Goal: Transaction & Acquisition: Purchase product/service

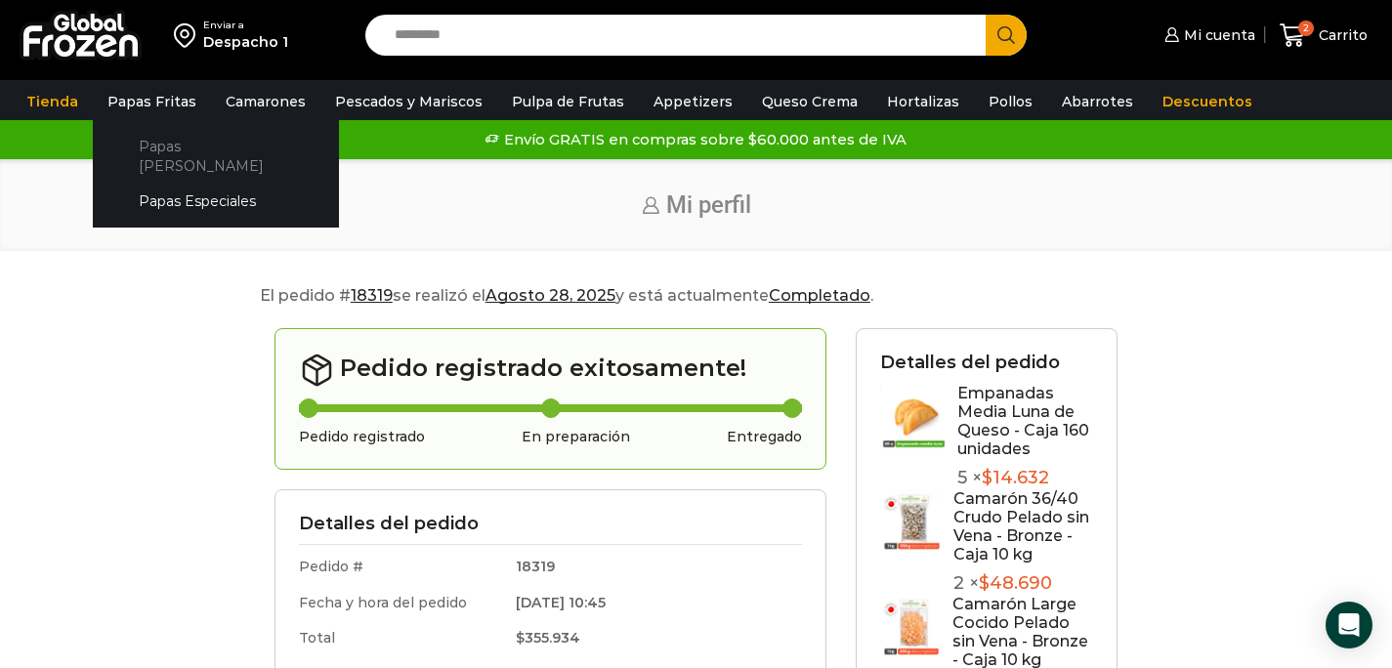
click at [179, 143] on link "Papas [PERSON_NAME]" at bounding box center [215, 156] width 207 height 56
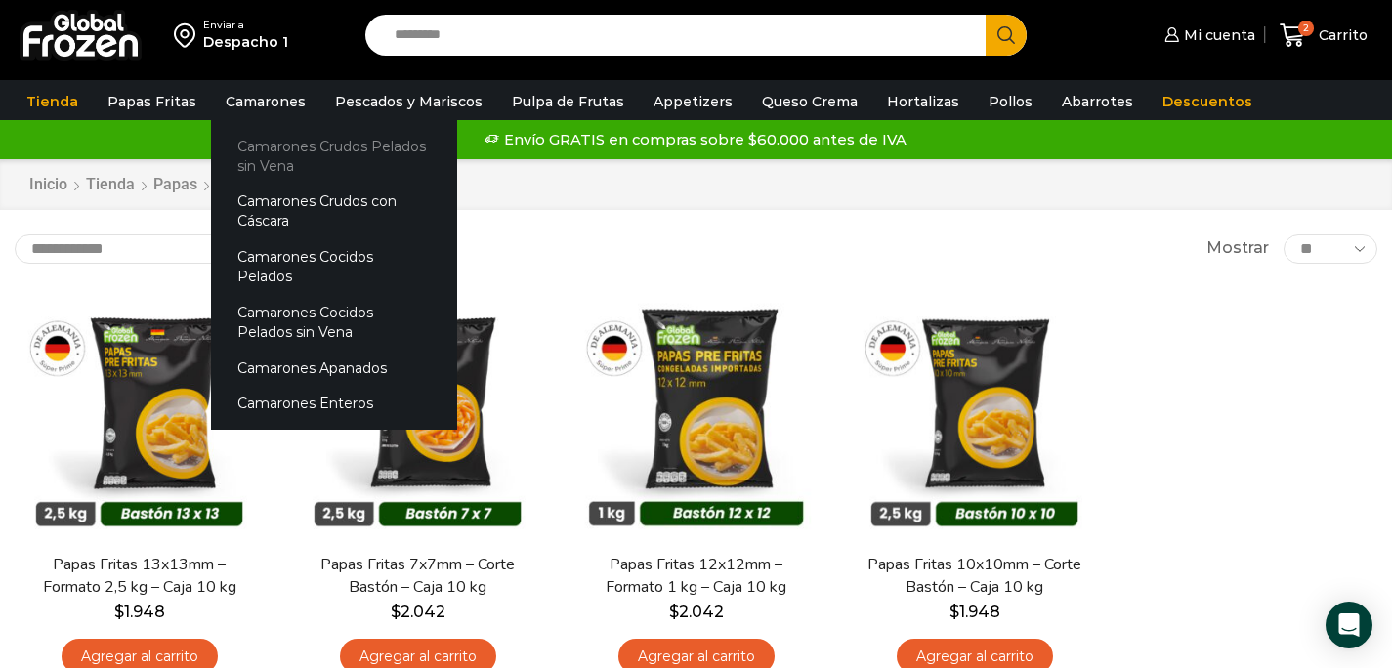
click at [273, 151] on link "Camarones Crudos Pelados sin Vena" at bounding box center [334, 156] width 246 height 56
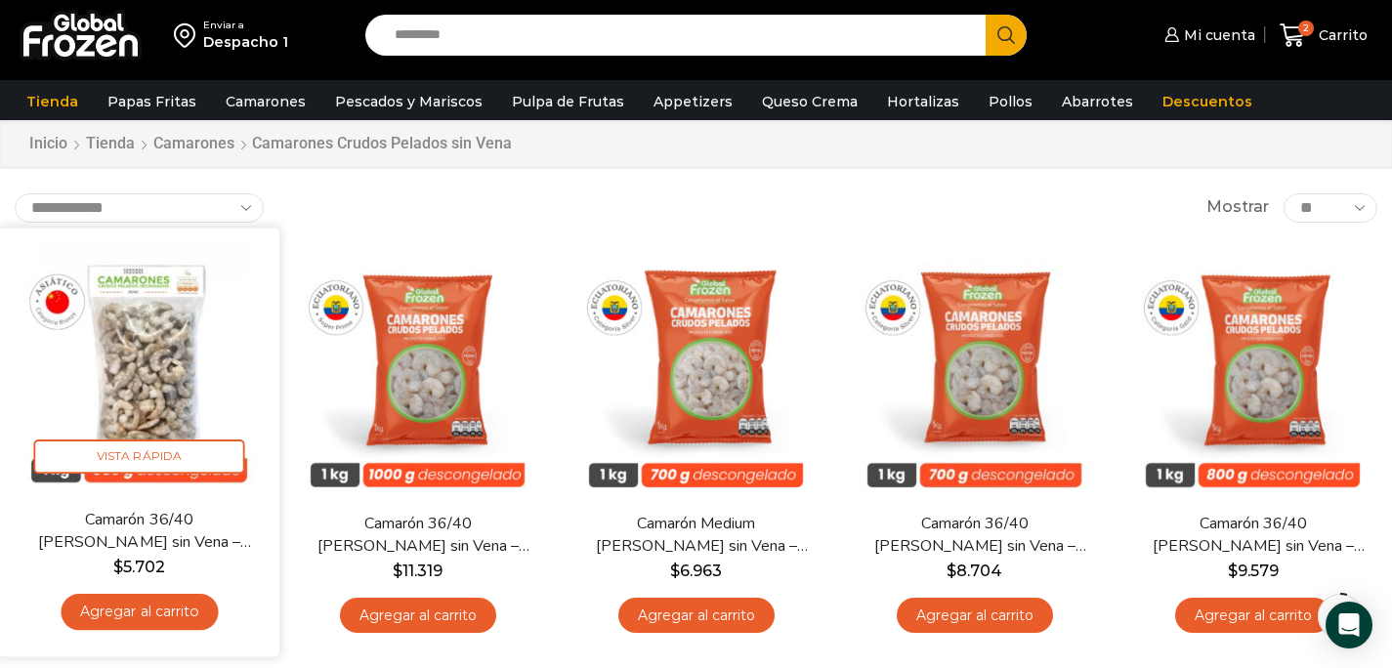
click at [150, 604] on link "Agregar al carrito" at bounding box center [139, 612] width 157 height 36
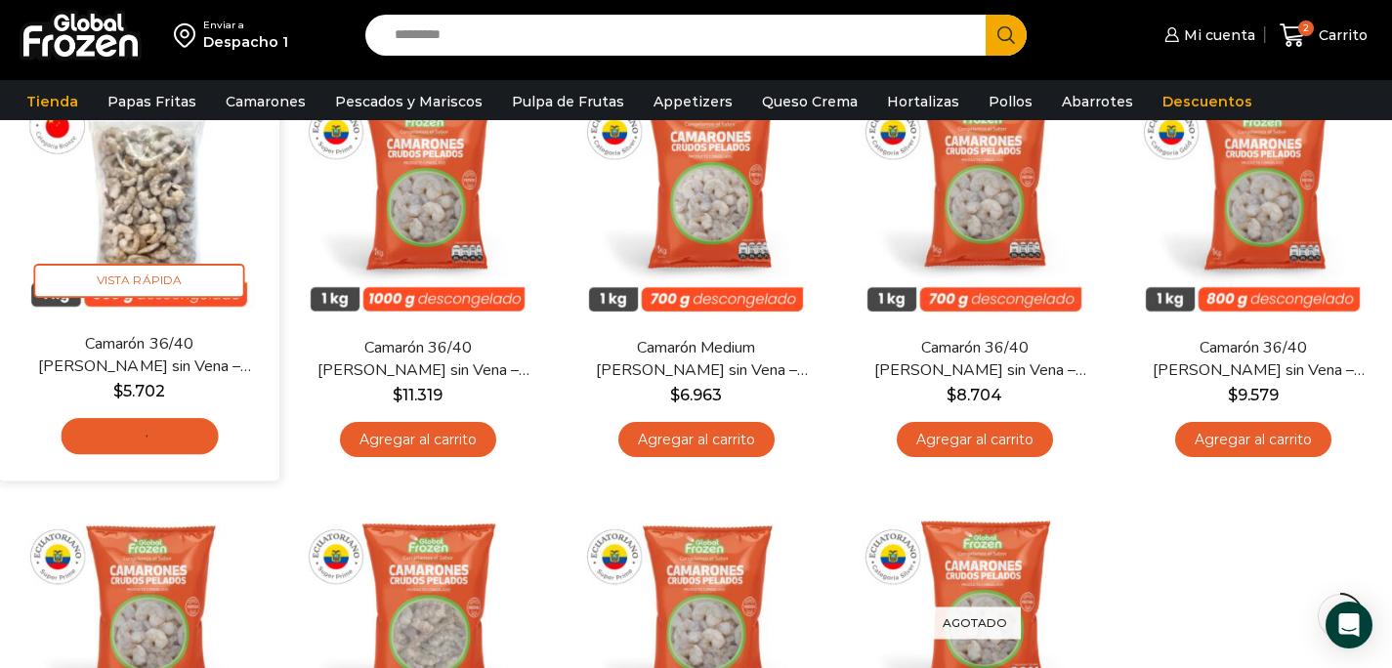
scroll to position [234, 0]
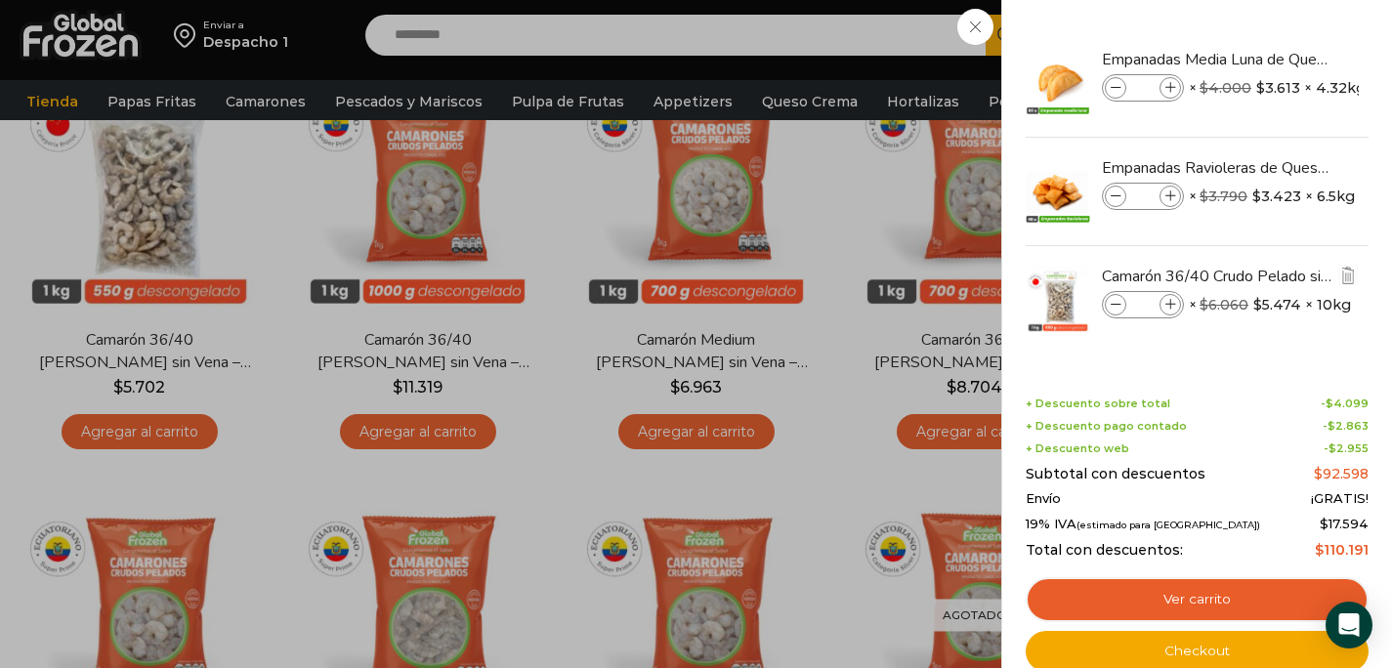
click at [1172, 302] on icon at bounding box center [1170, 305] width 11 height 11
type input "*"
click at [1173, 88] on icon at bounding box center [1170, 88] width 11 height 11
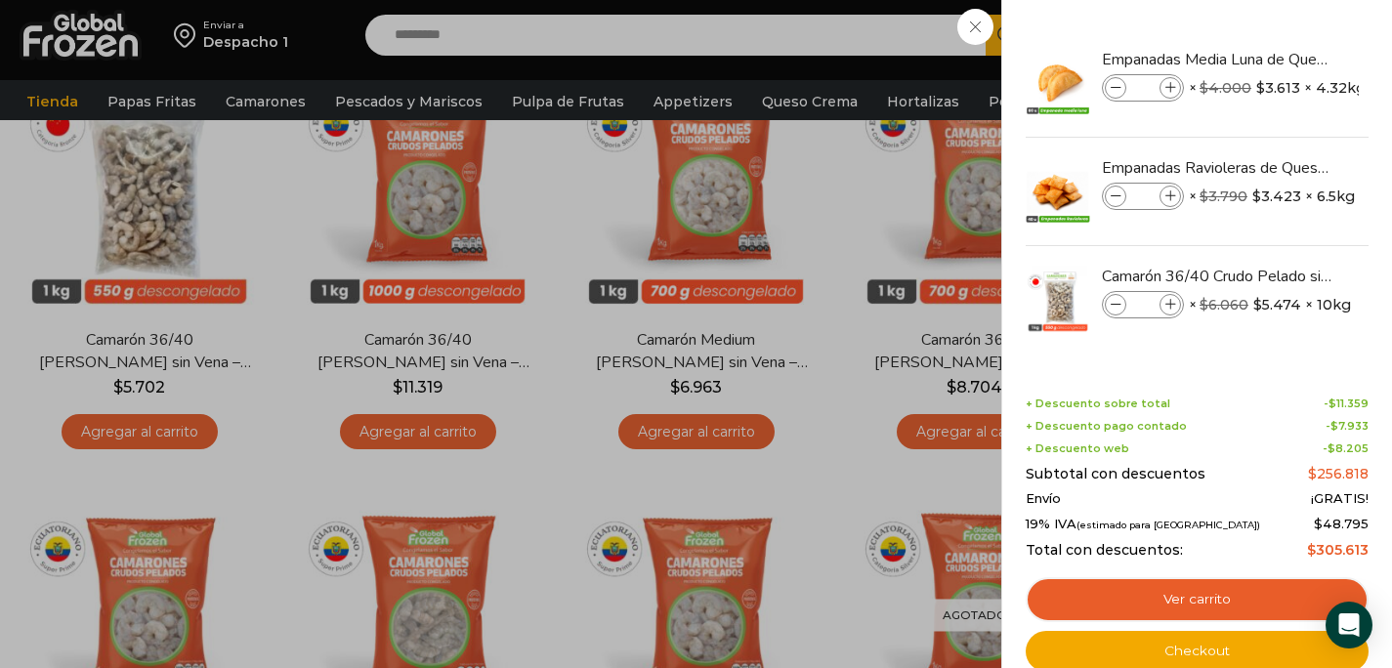
click at [1173, 88] on icon at bounding box center [1170, 88] width 11 height 11
click at [1175, 194] on icon at bounding box center [1170, 196] width 11 height 11
type input "*"
click at [1172, 89] on icon at bounding box center [1170, 88] width 11 height 11
click at [1275, 59] on div "7 Carrito 7 7 Shopping Cart" at bounding box center [1324, 36] width 98 height 46
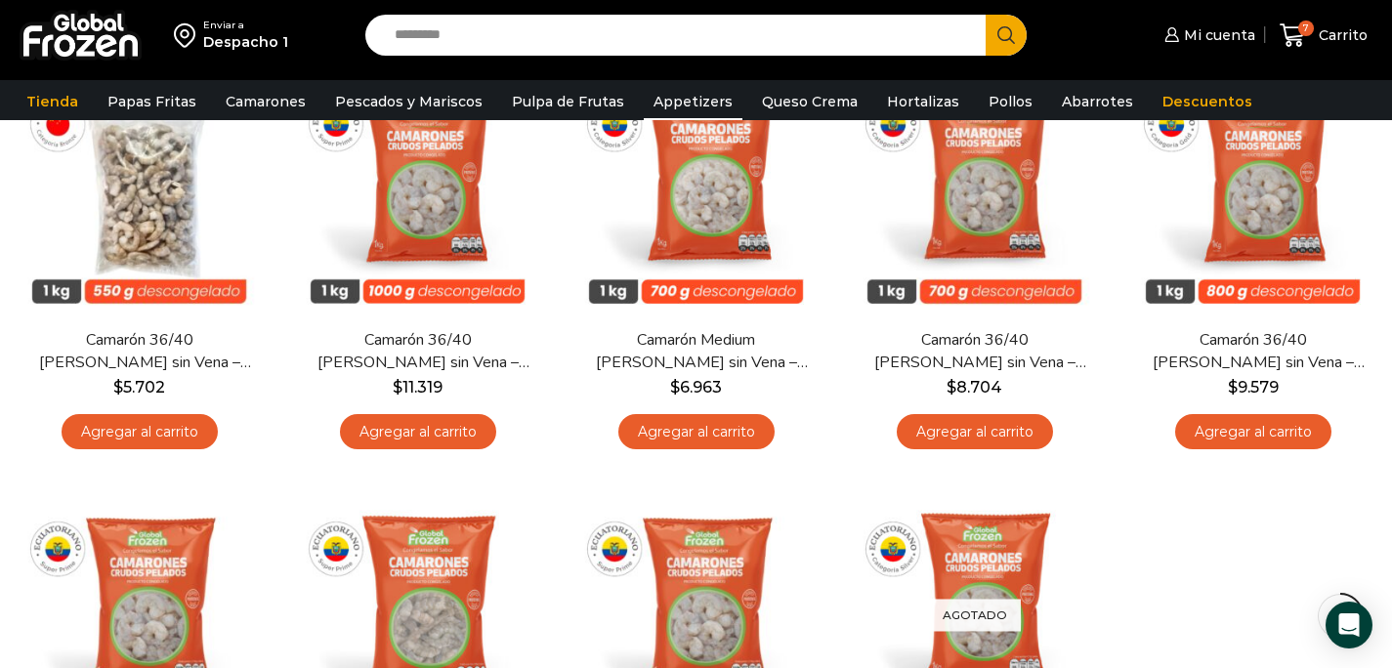
click at [711, 97] on link "Appetizers" at bounding box center [693, 101] width 99 height 37
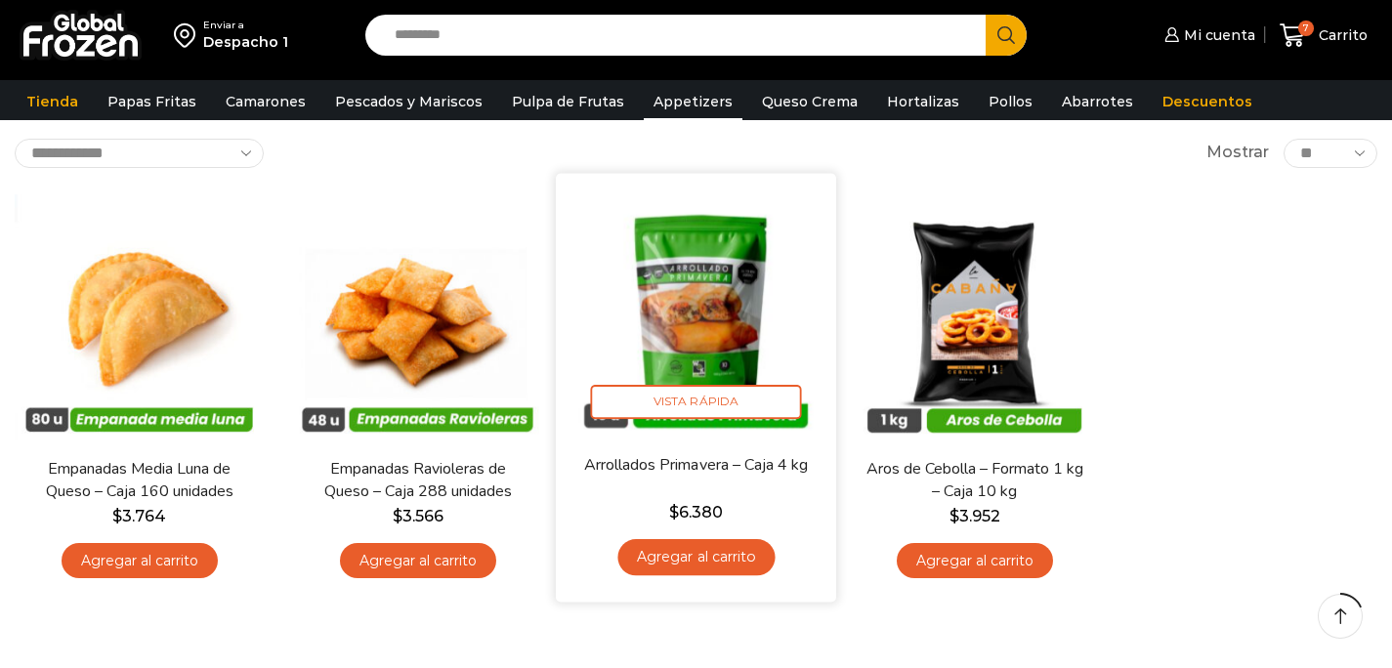
scroll to position [127, 0]
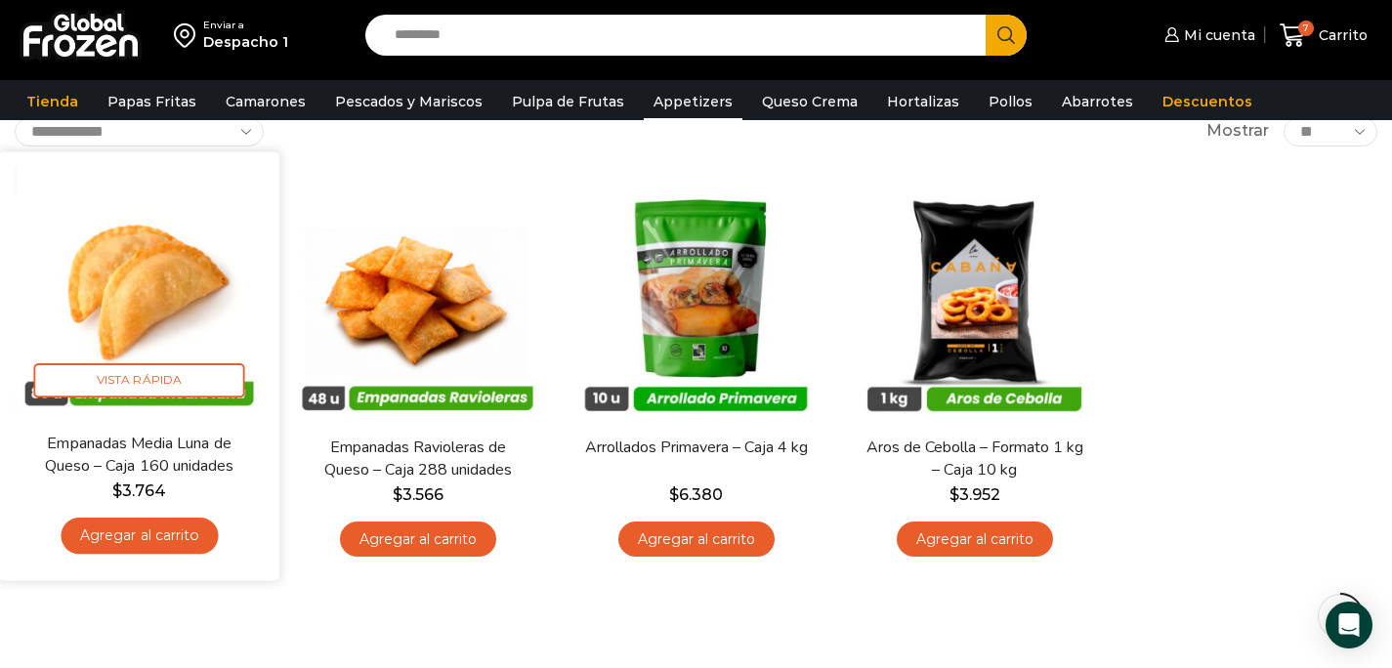
click at [154, 544] on link "Agregar al carrito" at bounding box center [139, 536] width 157 height 36
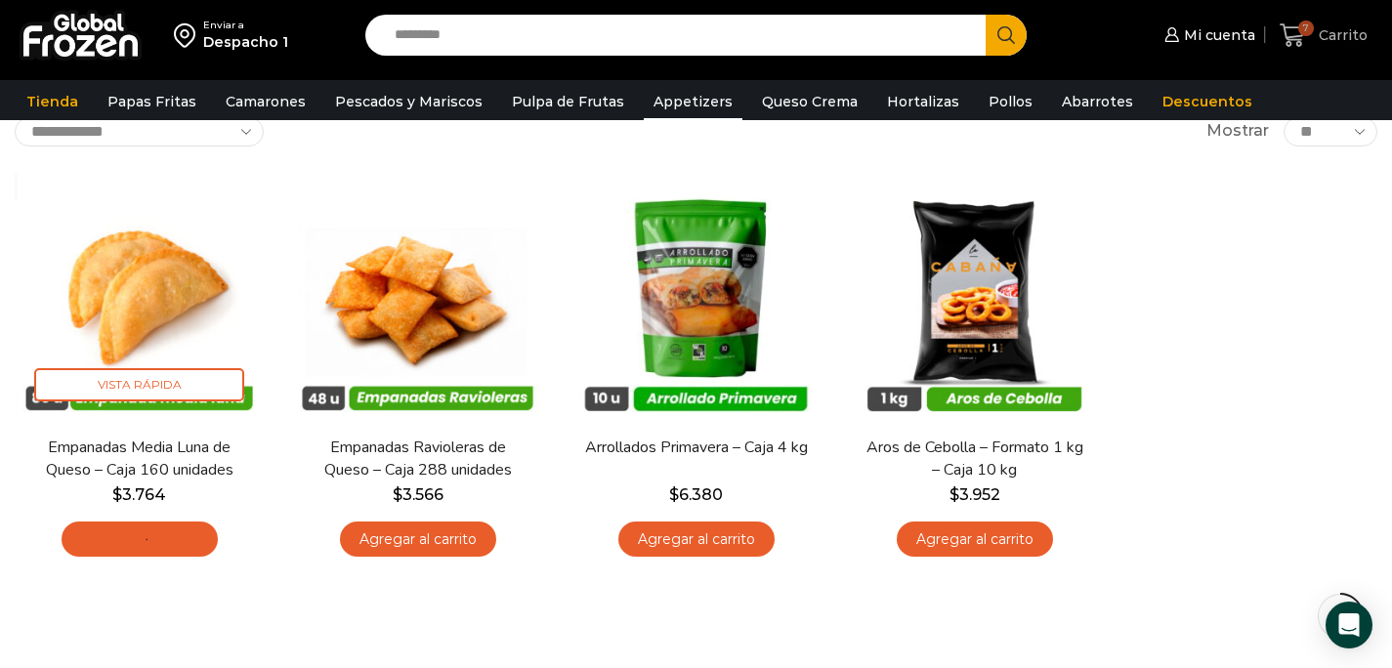
click at [1340, 27] on span "Carrito" at bounding box center [1341, 35] width 54 height 20
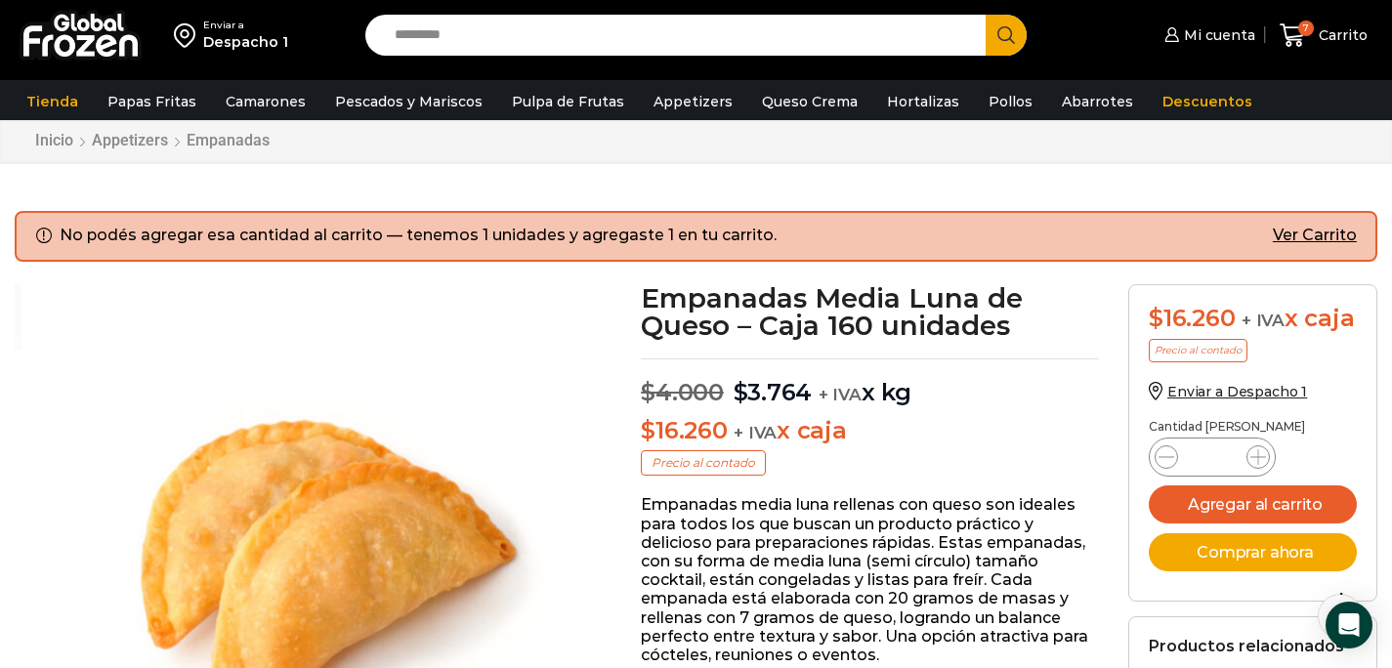
scroll to position [43, 0]
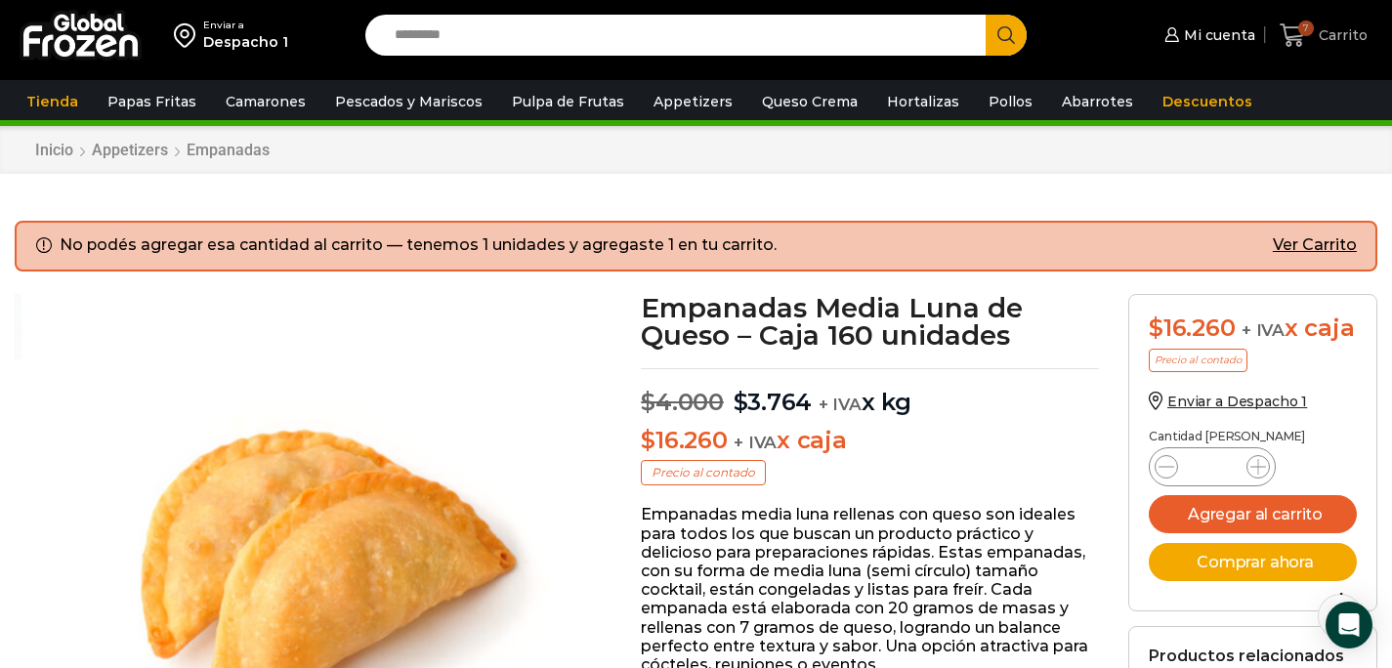
click at [1303, 42] on icon at bounding box center [1293, 35] width 26 height 26
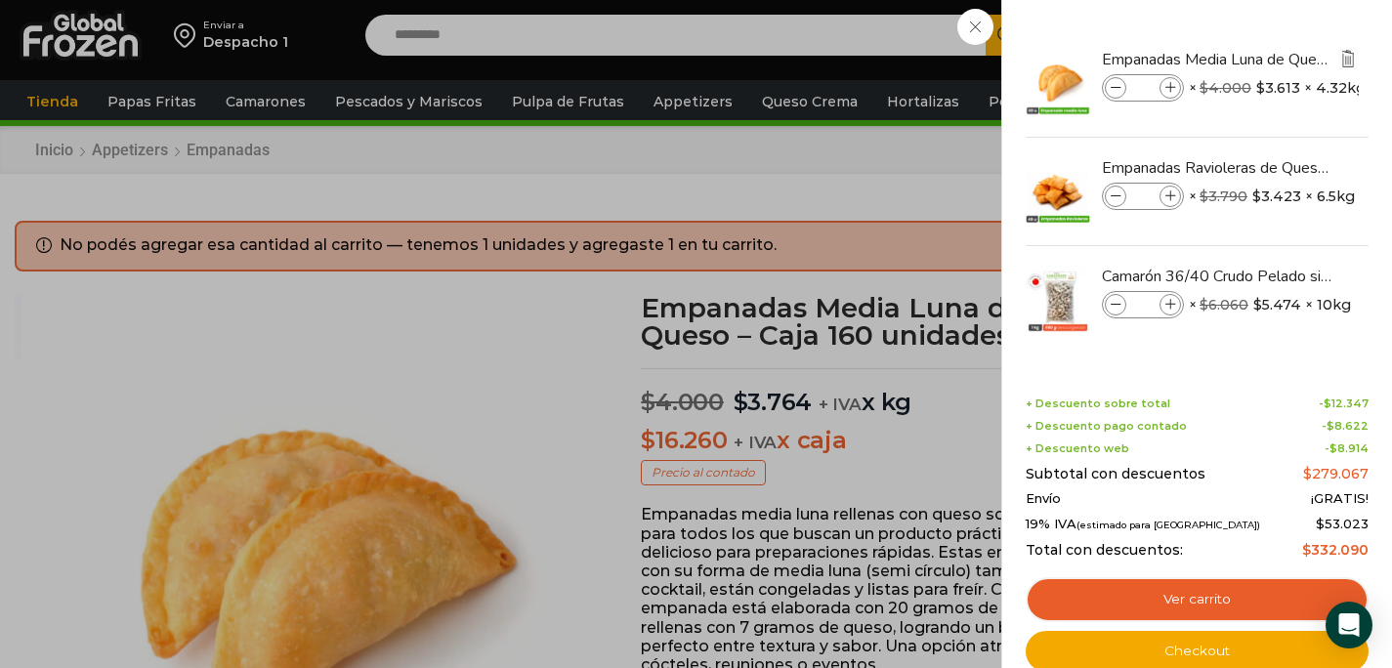
click at [1347, 61] on img "Eliminar Empanadas Media Luna de Queso - Caja 160 unidades del carrito" at bounding box center [1348, 59] width 18 height 18
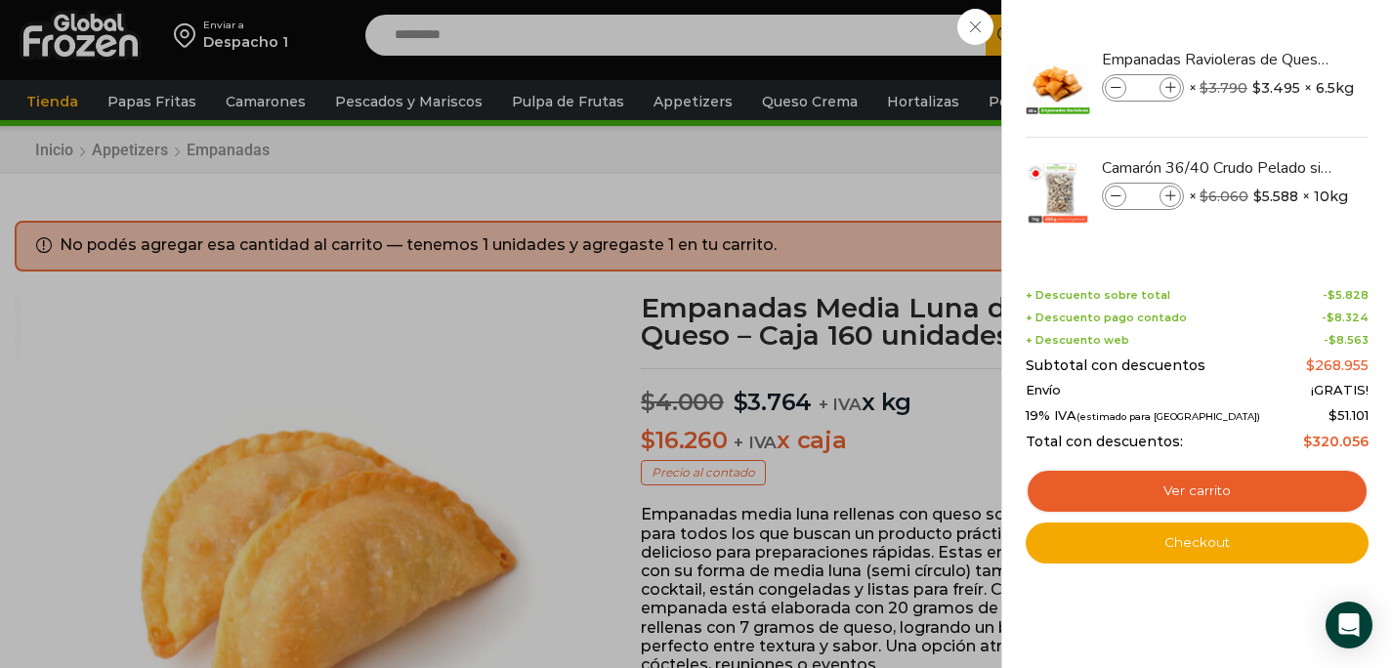
click at [1275, 59] on div "6 Carrito 6 6 Shopping Cart *" at bounding box center [1324, 36] width 98 height 46
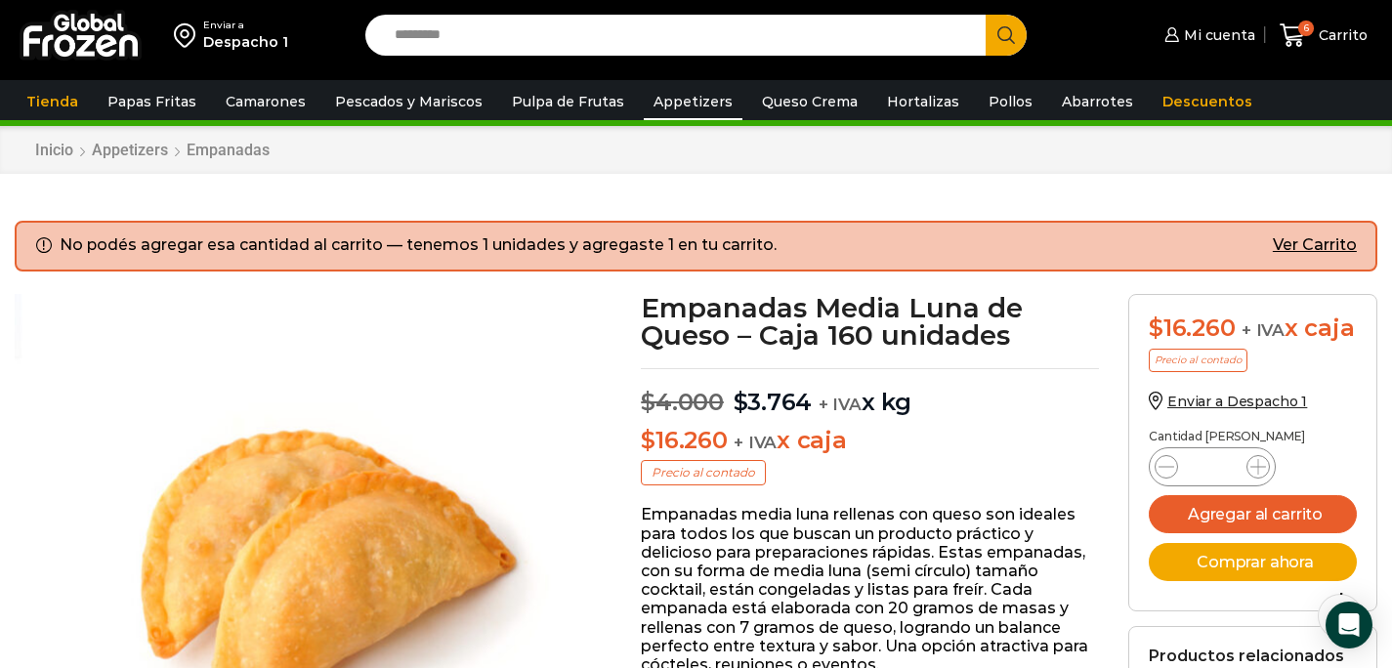
click at [694, 104] on link "Appetizers" at bounding box center [693, 101] width 99 height 37
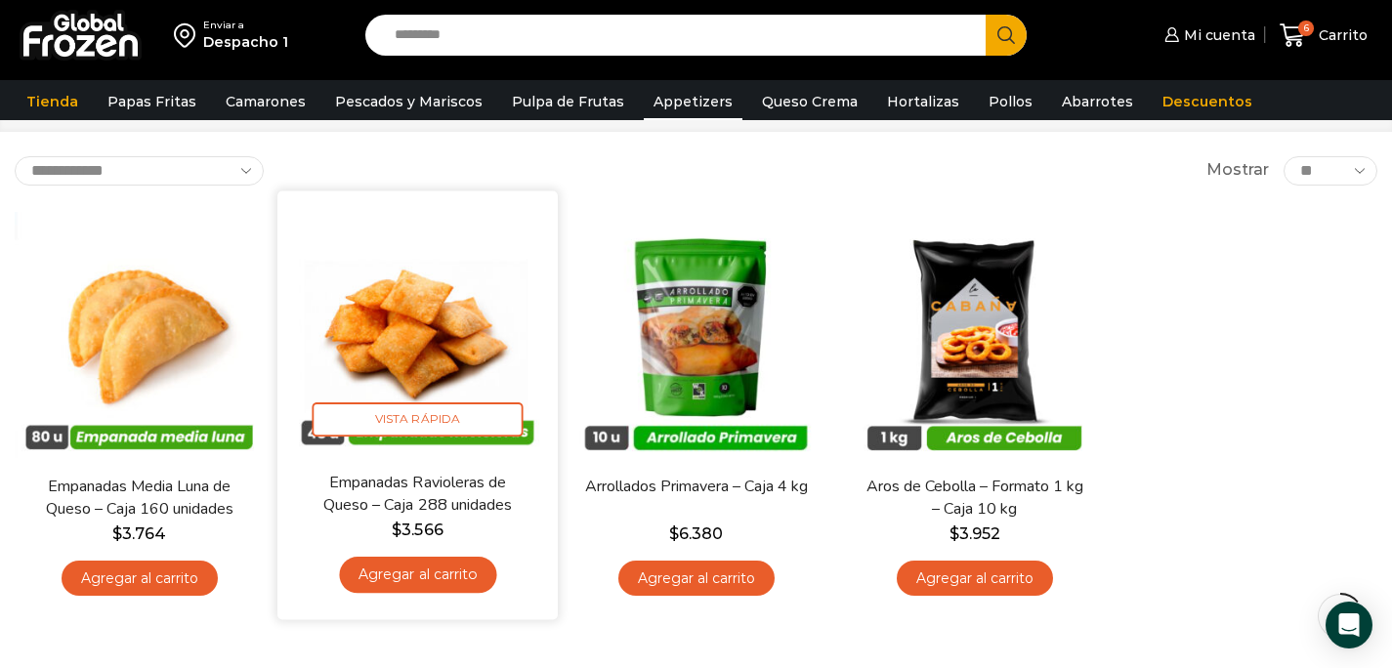
scroll to position [94, 0]
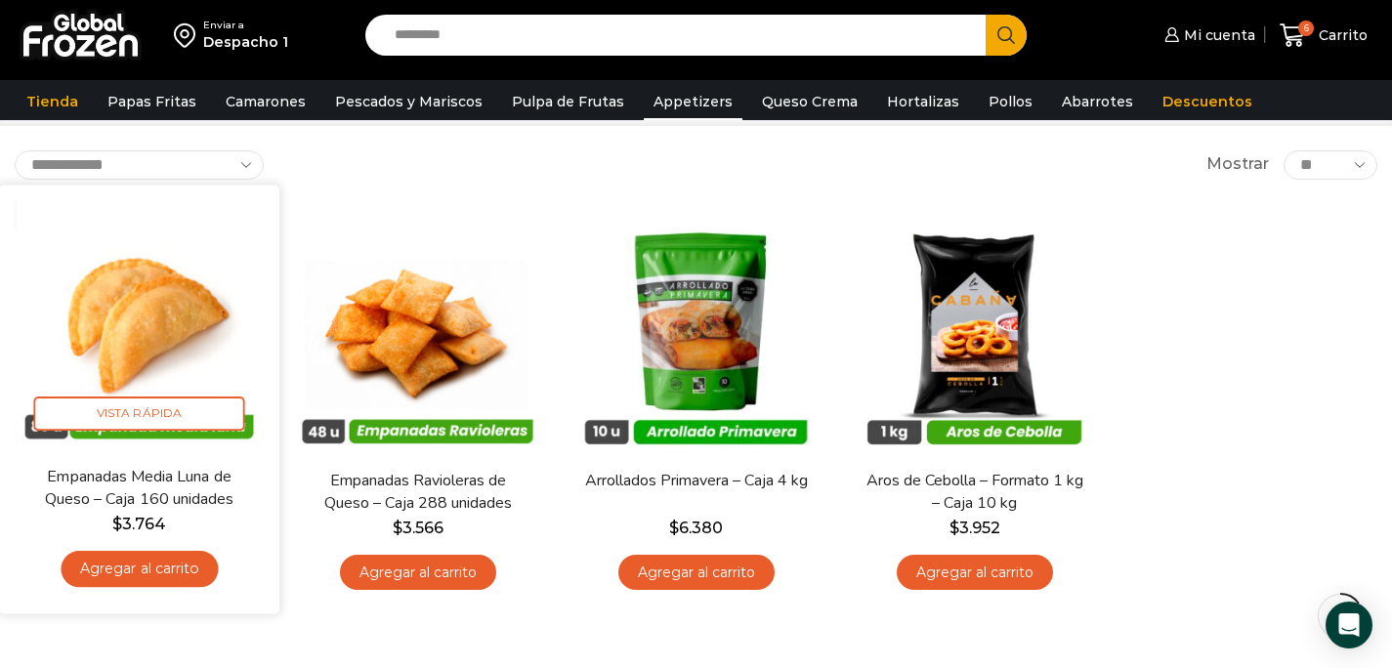
click at [192, 566] on link "Agregar al carrito" at bounding box center [139, 569] width 157 height 36
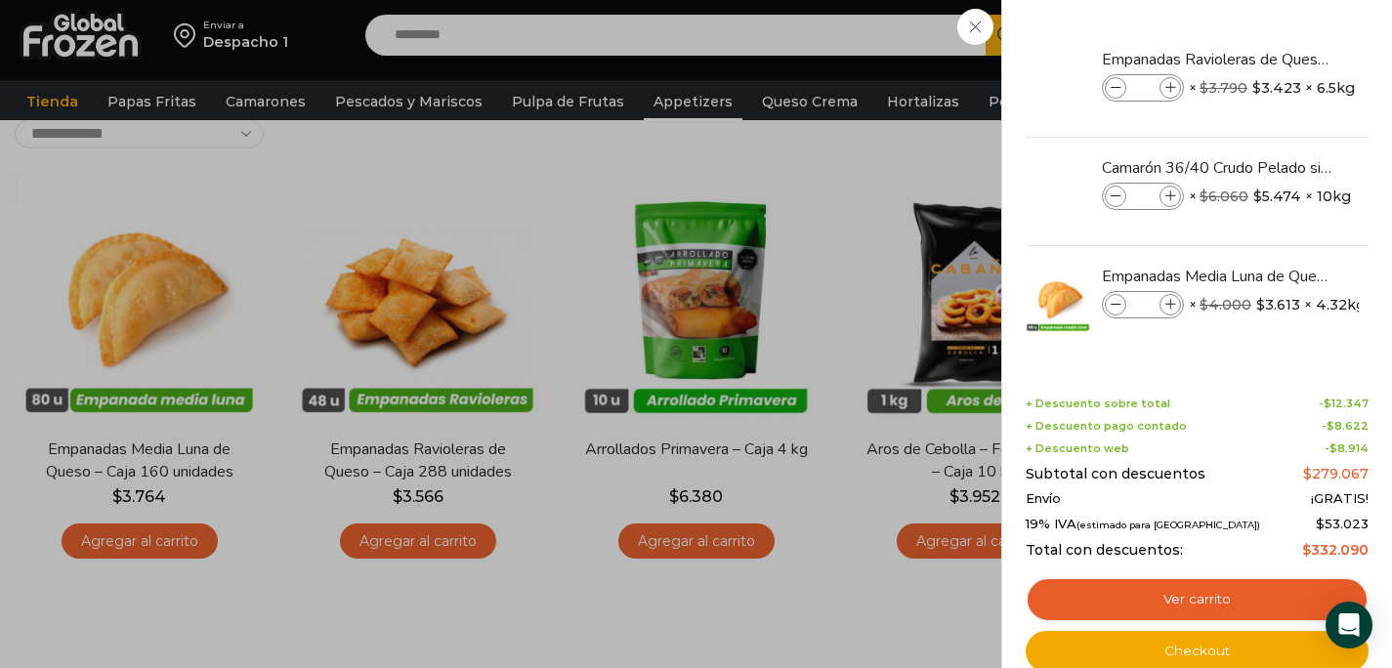
scroll to position [124, 0]
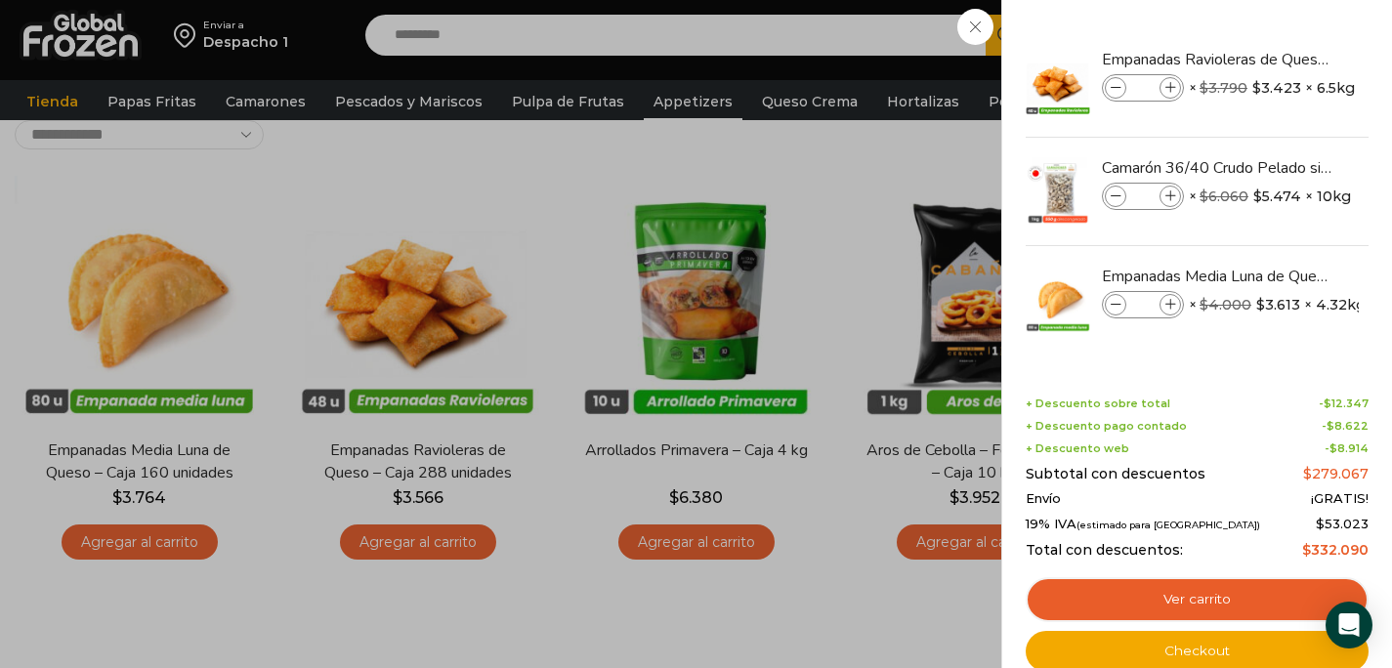
click at [1275, 59] on div "7 Carrito 7 7 Shopping Cart *" at bounding box center [1324, 36] width 98 height 46
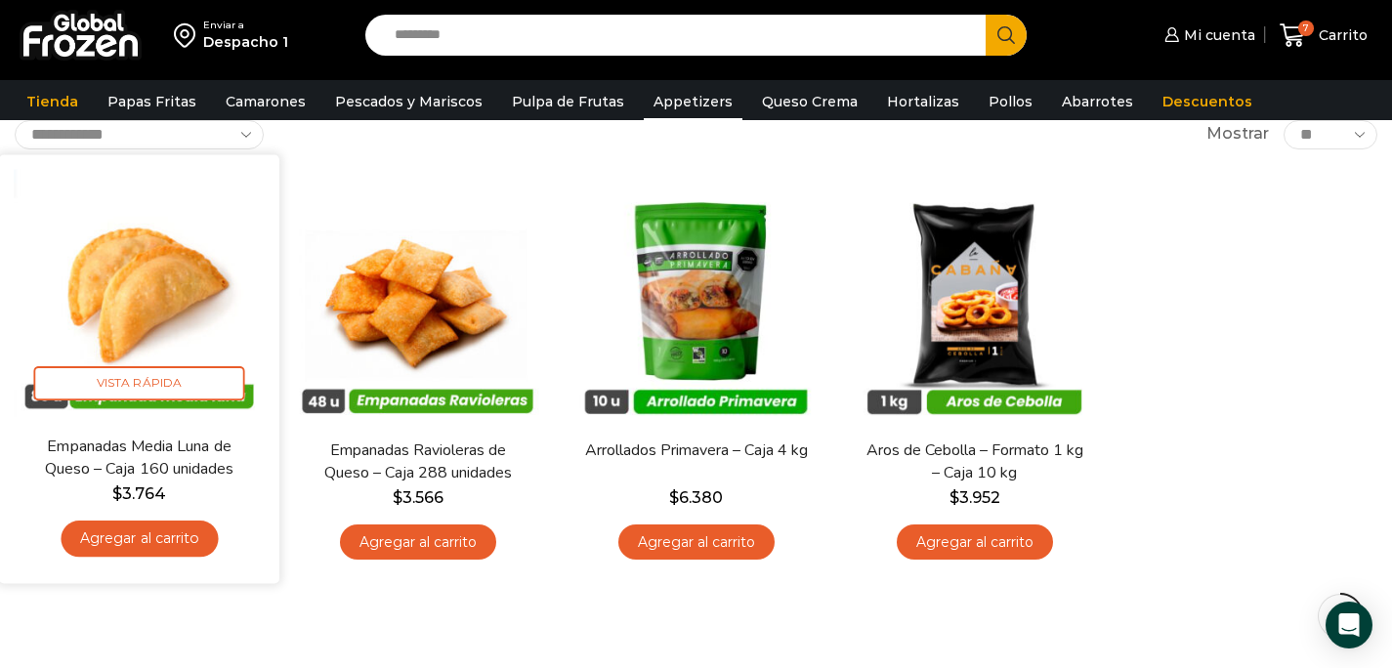
click at [181, 546] on link "Agregar al carrito" at bounding box center [139, 539] width 157 height 36
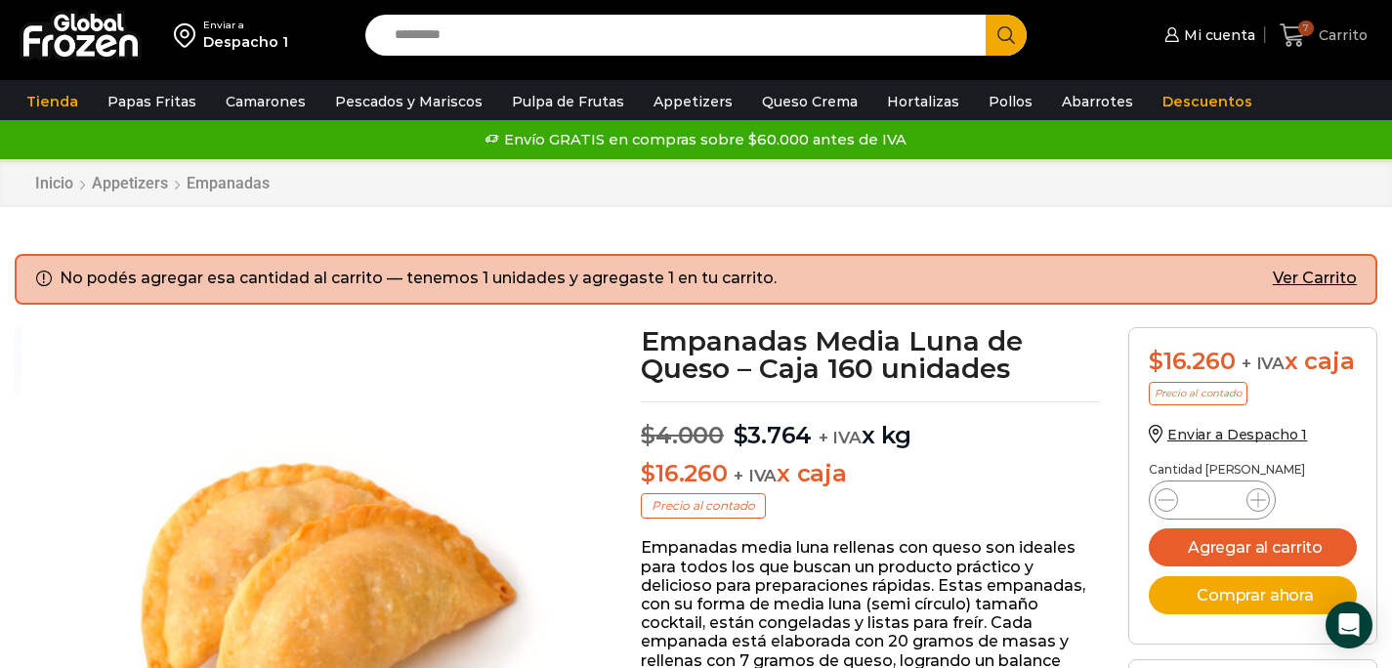
click at [1298, 30] on icon at bounding box center [1293, 35] width 26 height 26
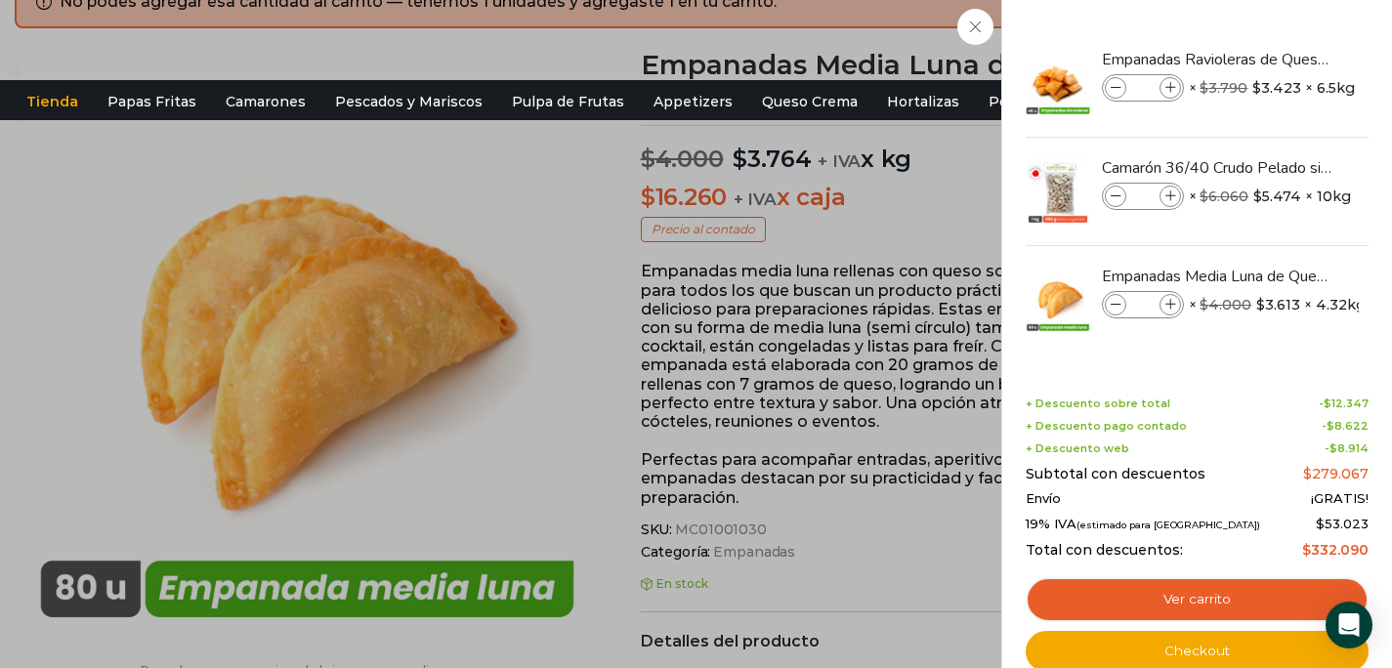
scroll to position [321, 0]
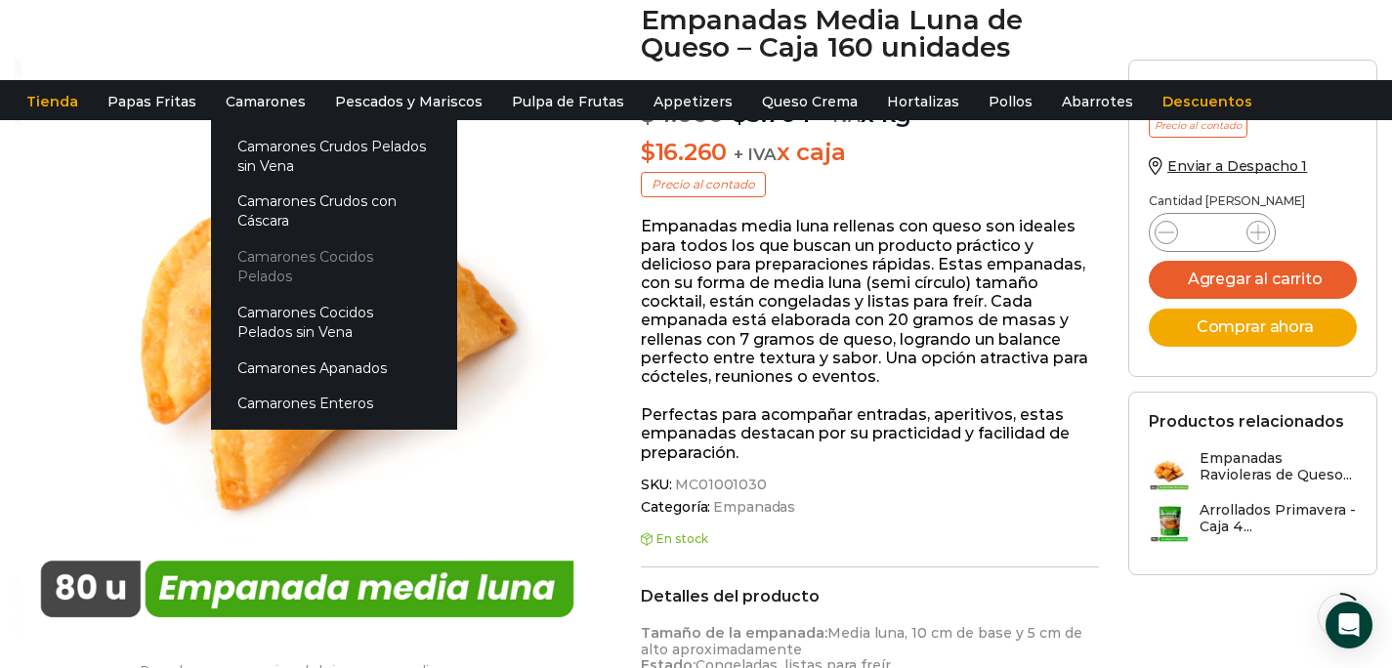
click at [291, 260] on link "Camarones Cocidos Pelados" at bounding box center [334, 267] width 246 height 56
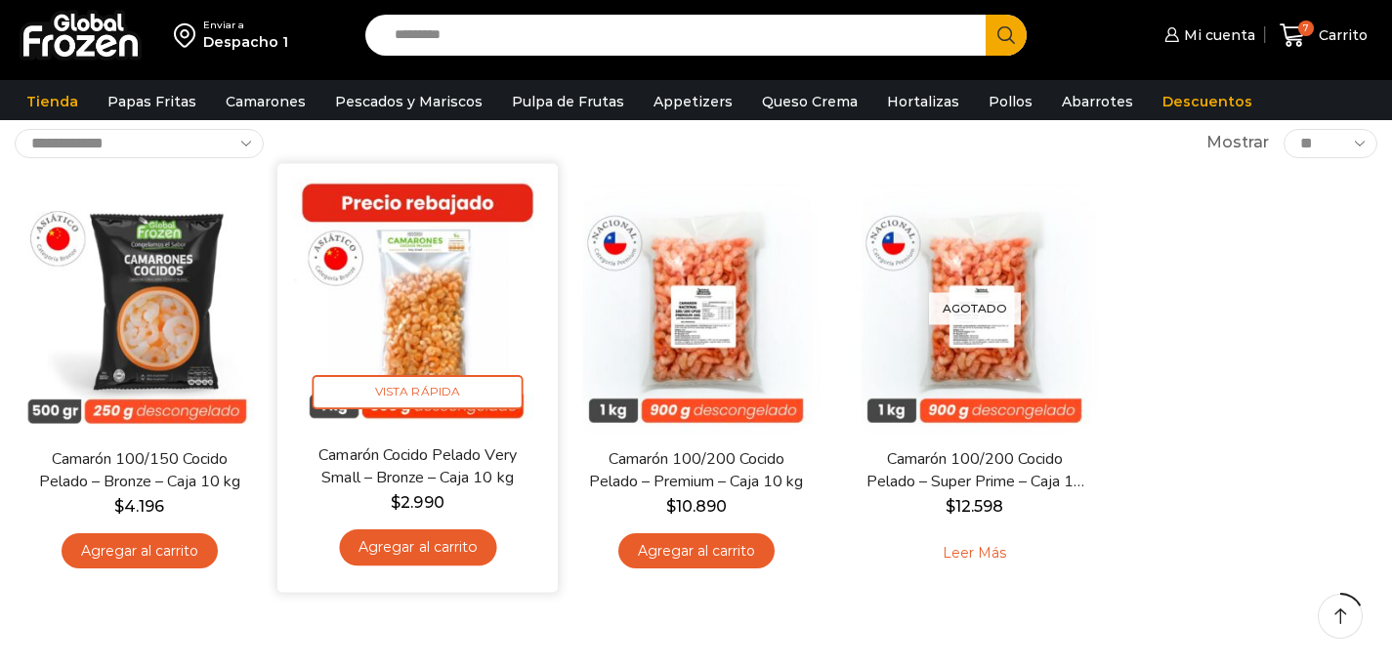
scroll to position [126, 0]
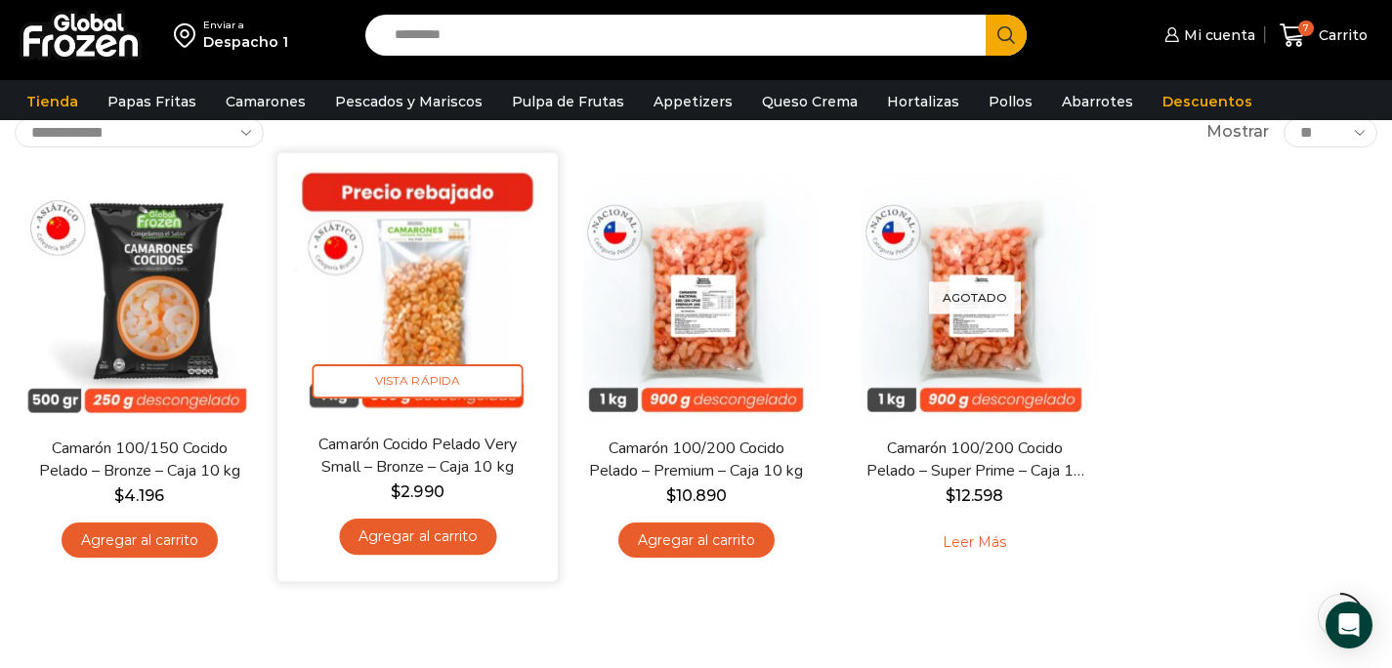
click at [425, 530] on link "Agregar al carrito" at bounding box center [417, 537] width 157 height 36
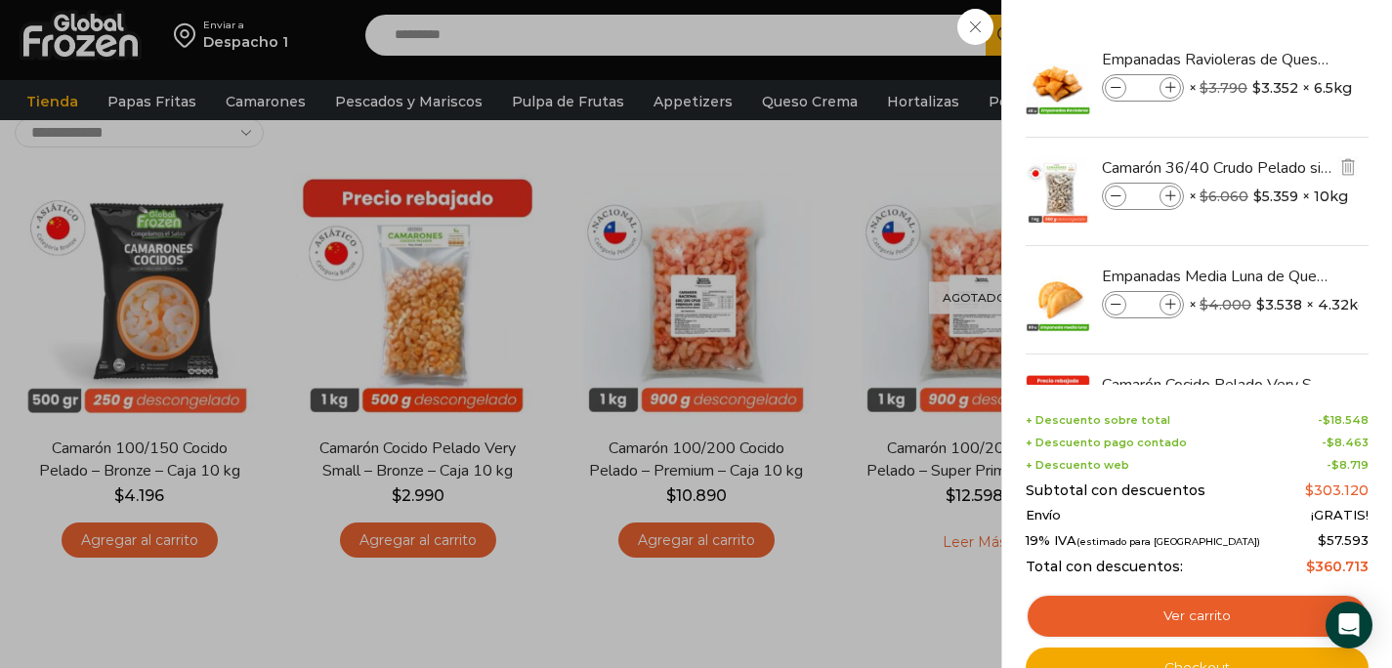
scroll to position [92, 0]
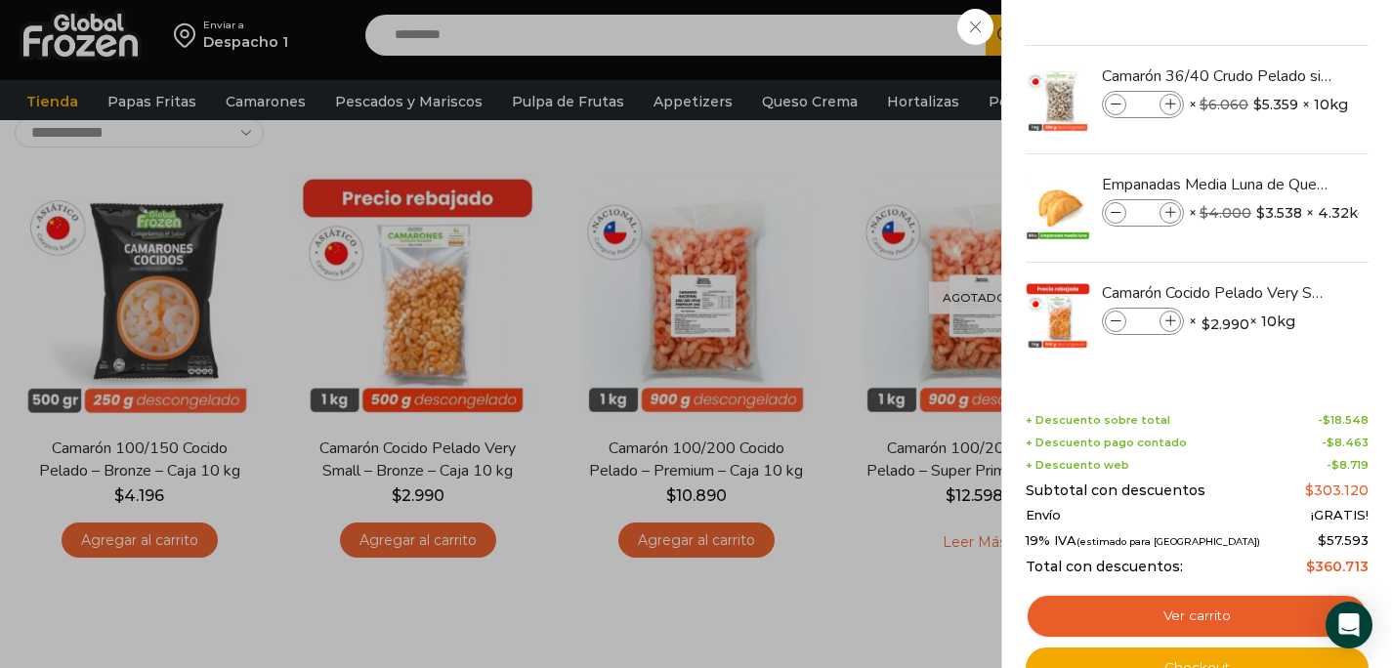
click at [1275, 59] on div "8 Carrito 8 8 Shopping Cart *" at bounding box center [1324, 36] width 98 height 46
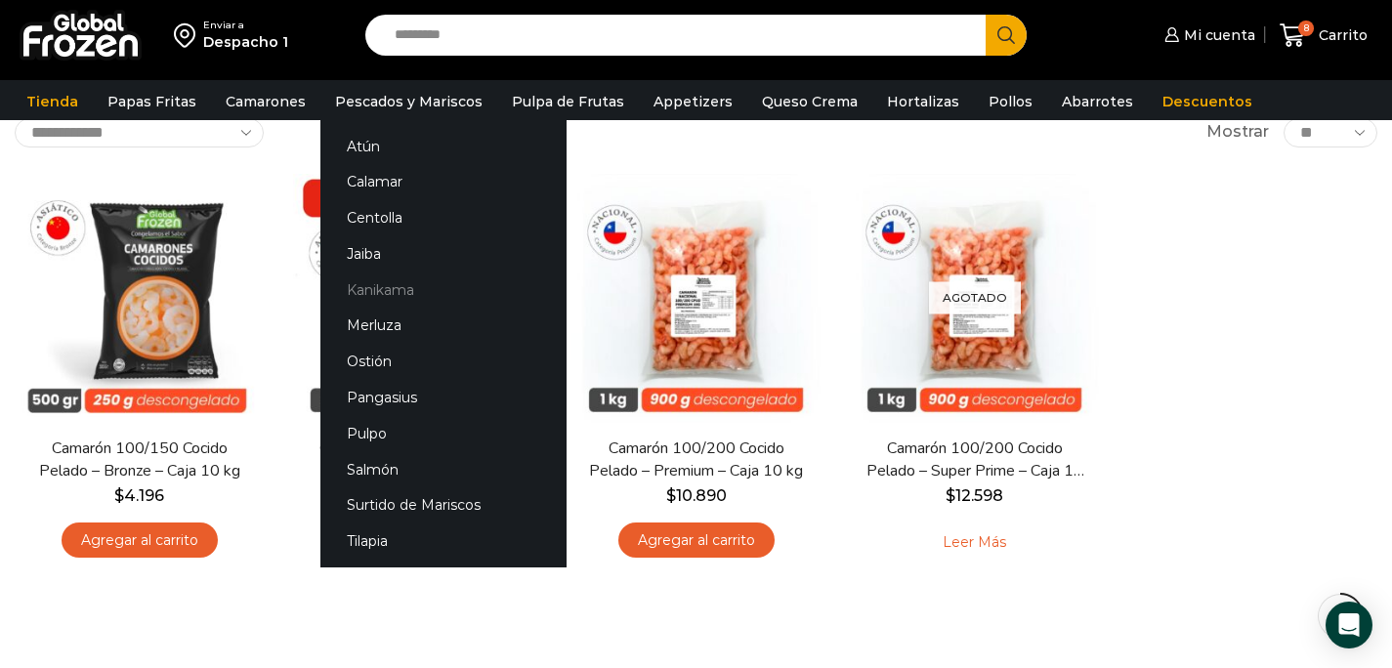
click at [388, 287] on link "Kanikama" at bounding box center [443, 290] width 246 height 36
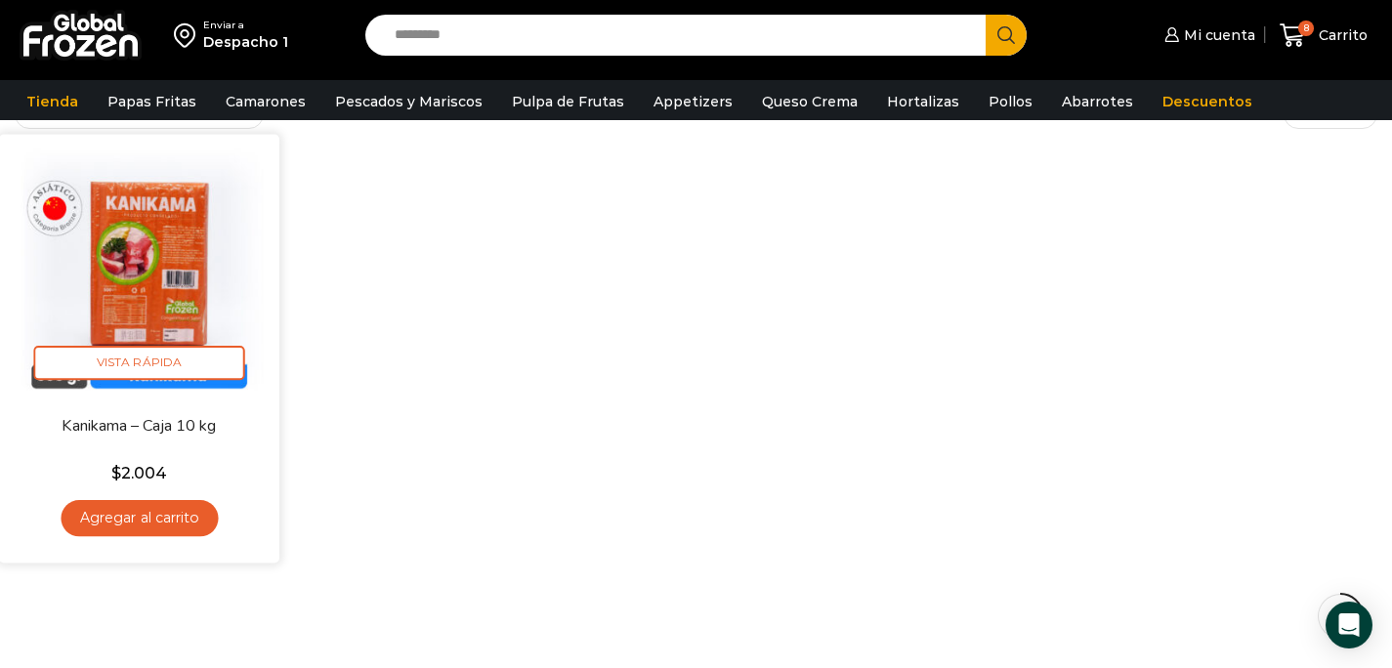
click at [181, 516] on link "Agregar al carrito" at bounding box center [139, 518] width 157 height 36
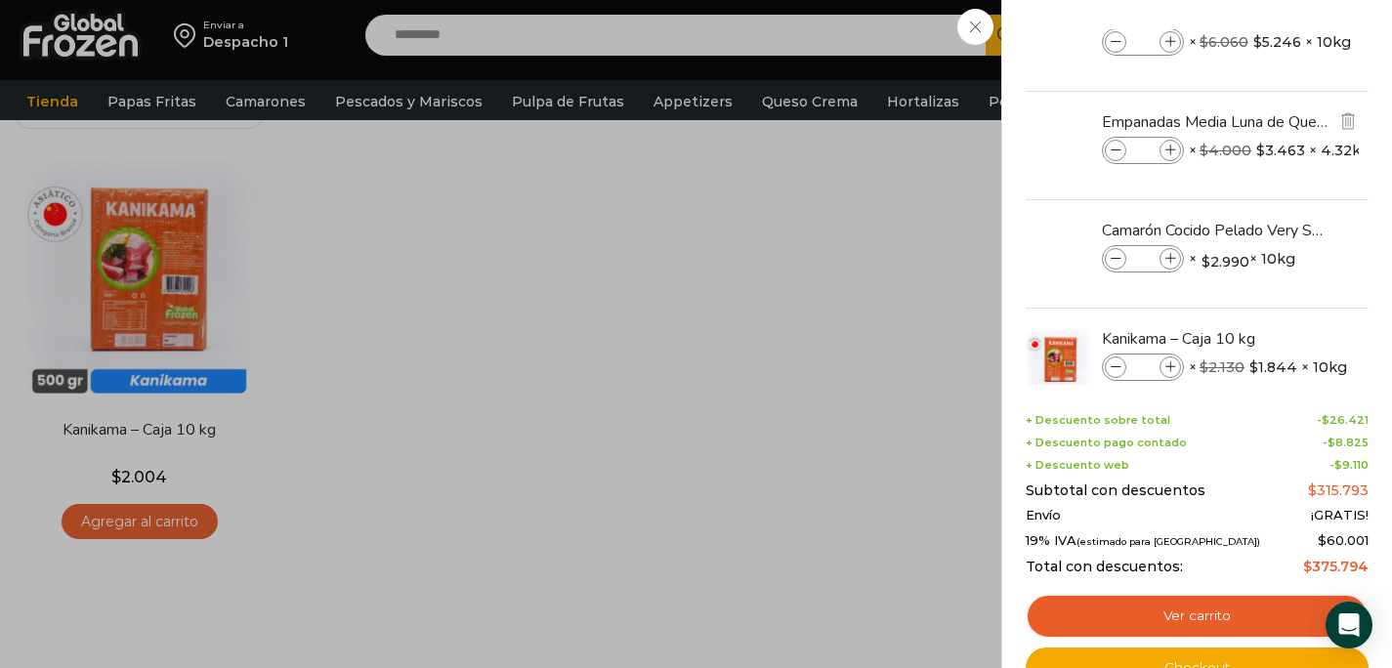
scroll to position [200, 0]
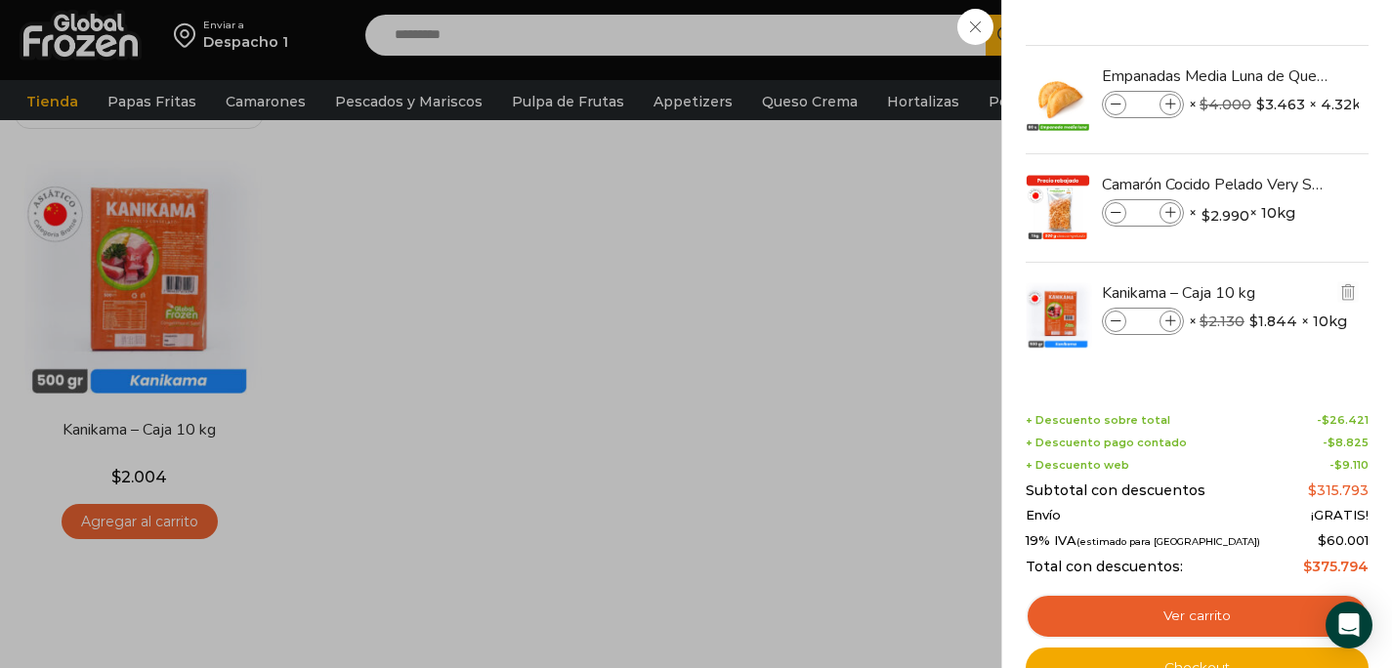
click at [1172, 320] on icon at bounding box center [1170, 321] width 11 height 11
type input "*"
click at [1275, 59] on div "10 Carrito 10 10 Shopping Cart" at bounding box center [1324, 36] width 98 height 46
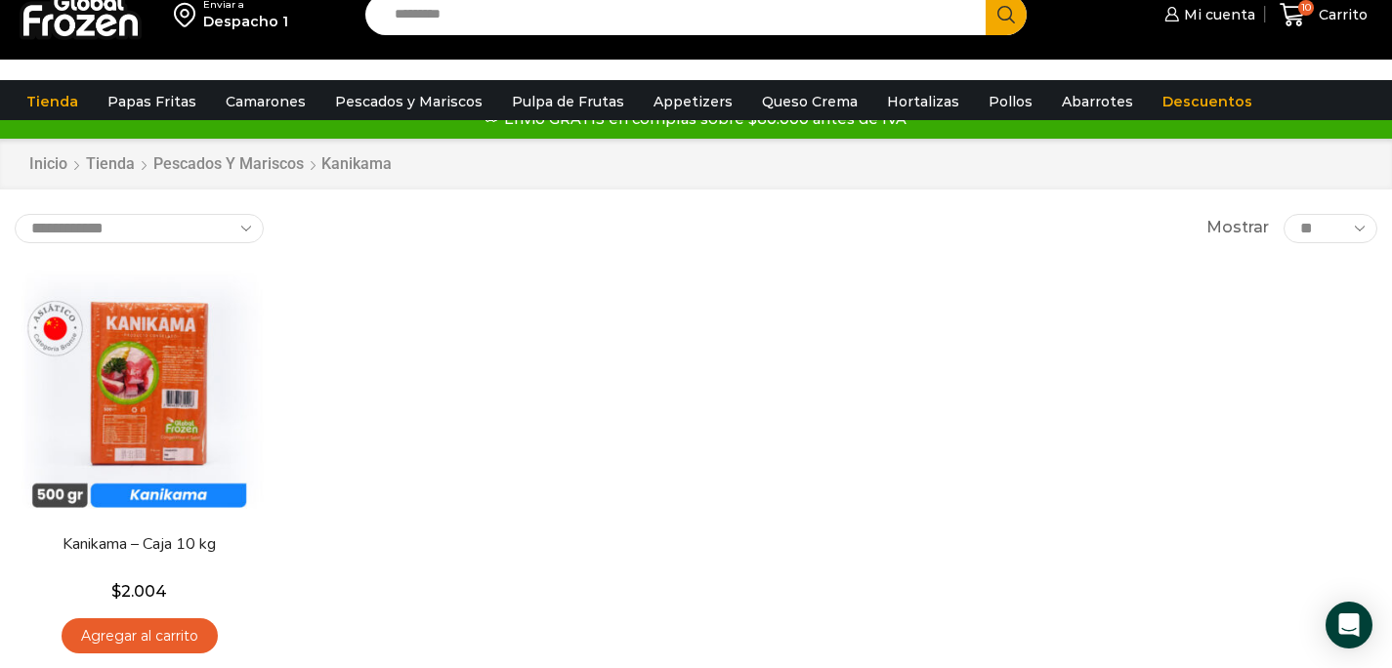
scroll to position [0, 0]
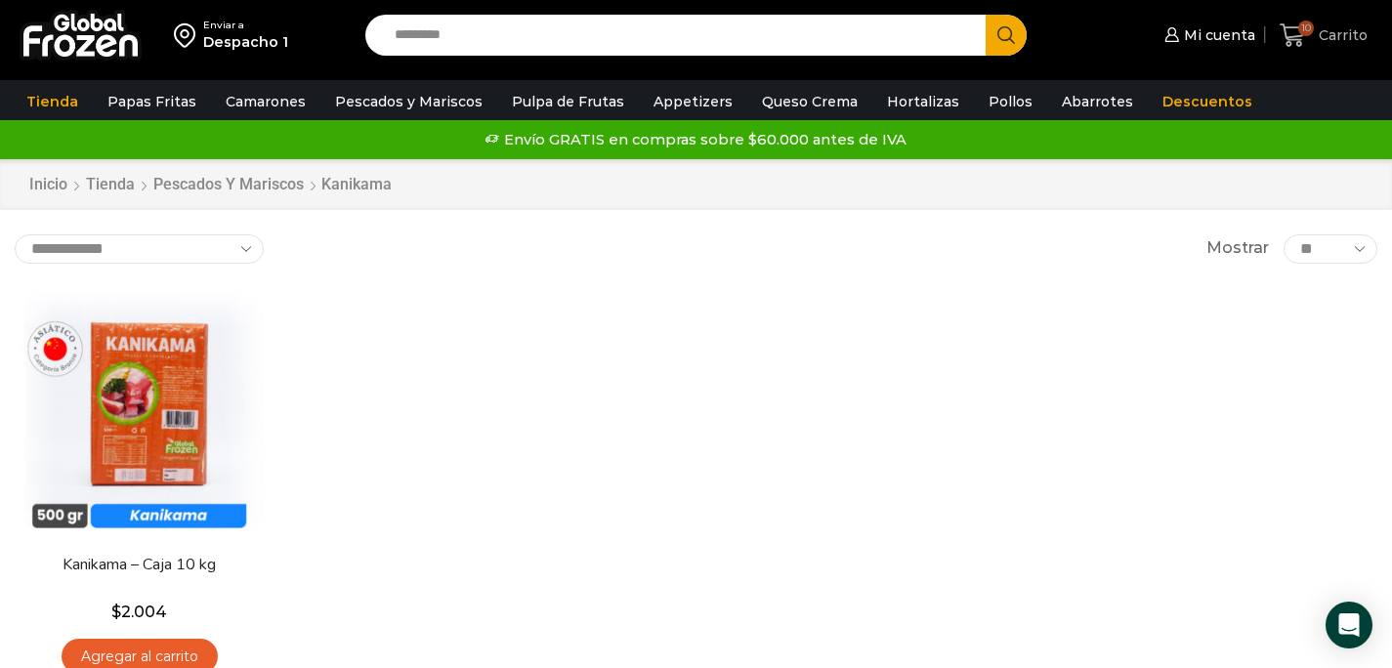
click at [1355, 39] on span "Carrito" at bounding box center [1341, 35] width 54 height 20
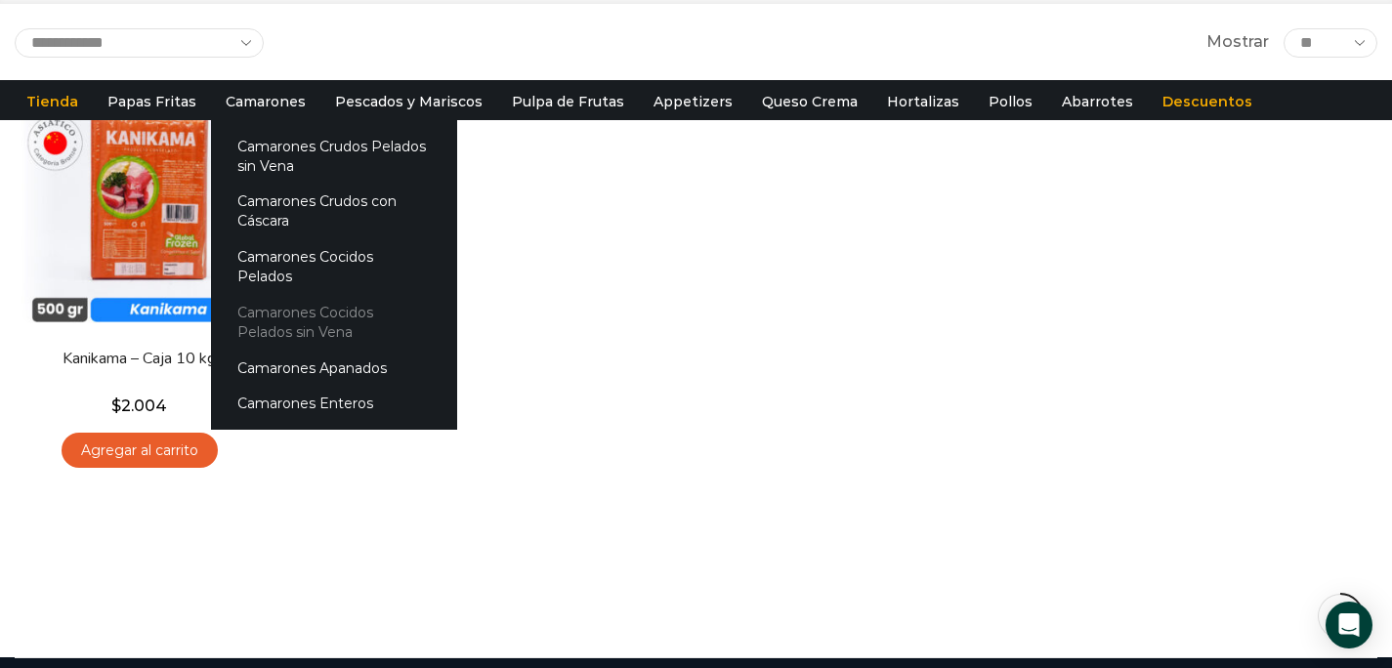
click at [304, 304] on link "Camarones Cocidos Pelados sin Vena" at bounding box center [334, 323] width 246 height 56
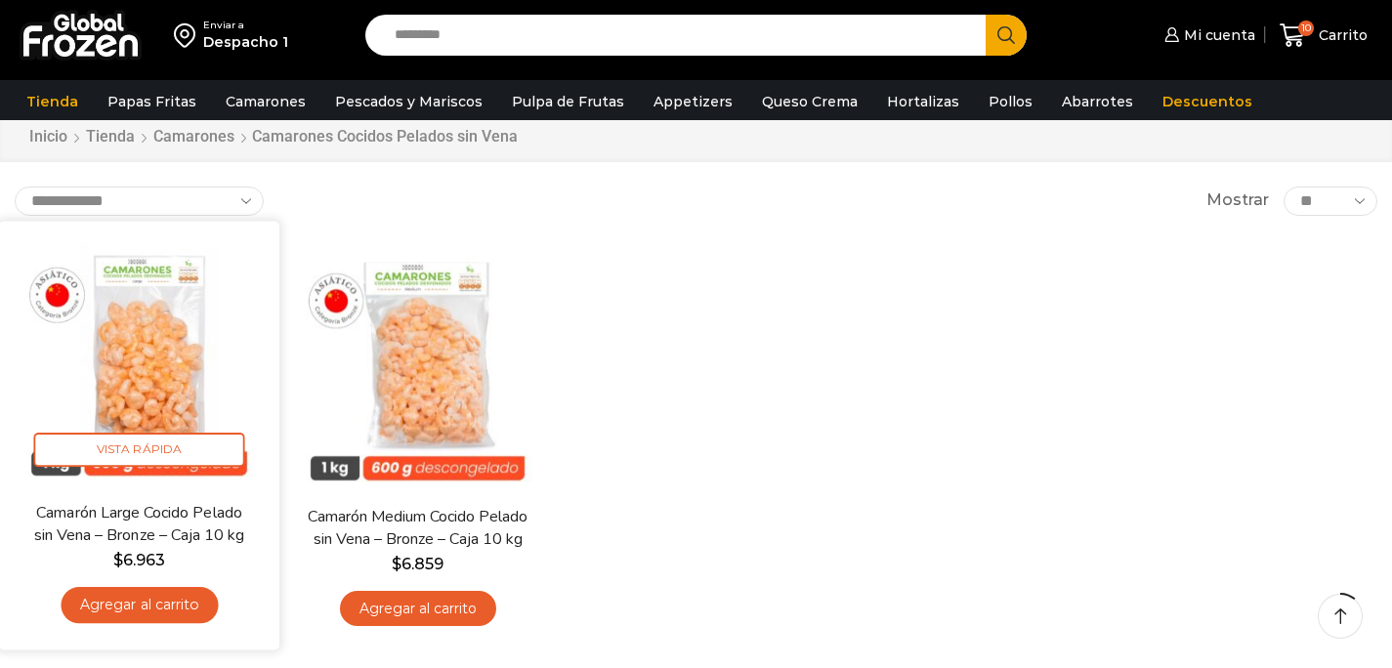
scroll to position [68, 0]
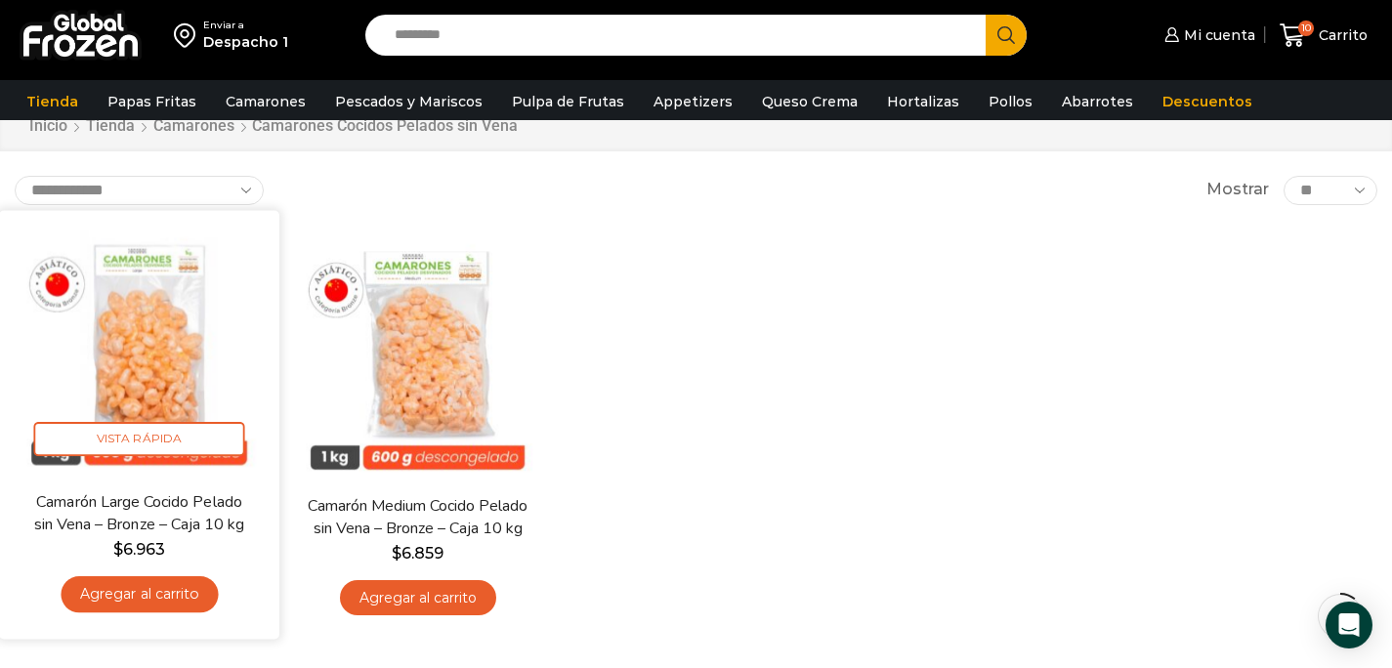
click at [182, 587] on link "Agregar al carrito" at bounding box center [139, 594] width 157 height 36
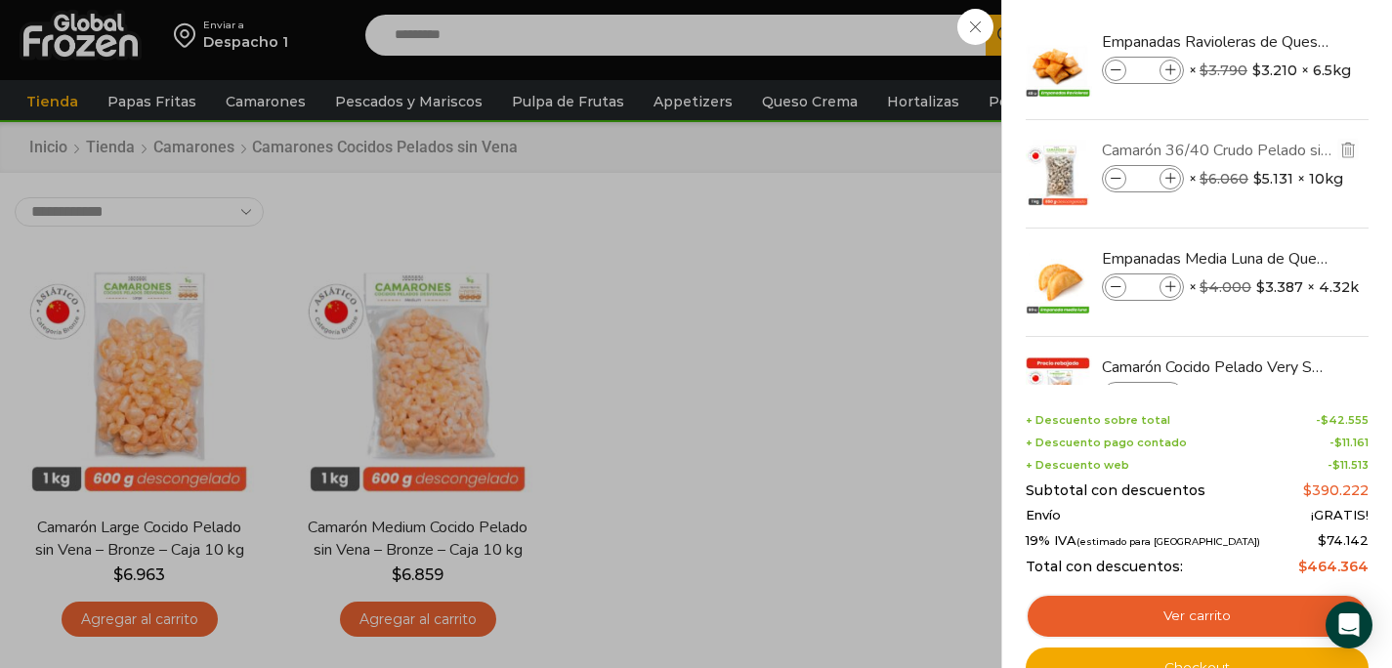
scroll to position [0, 0]
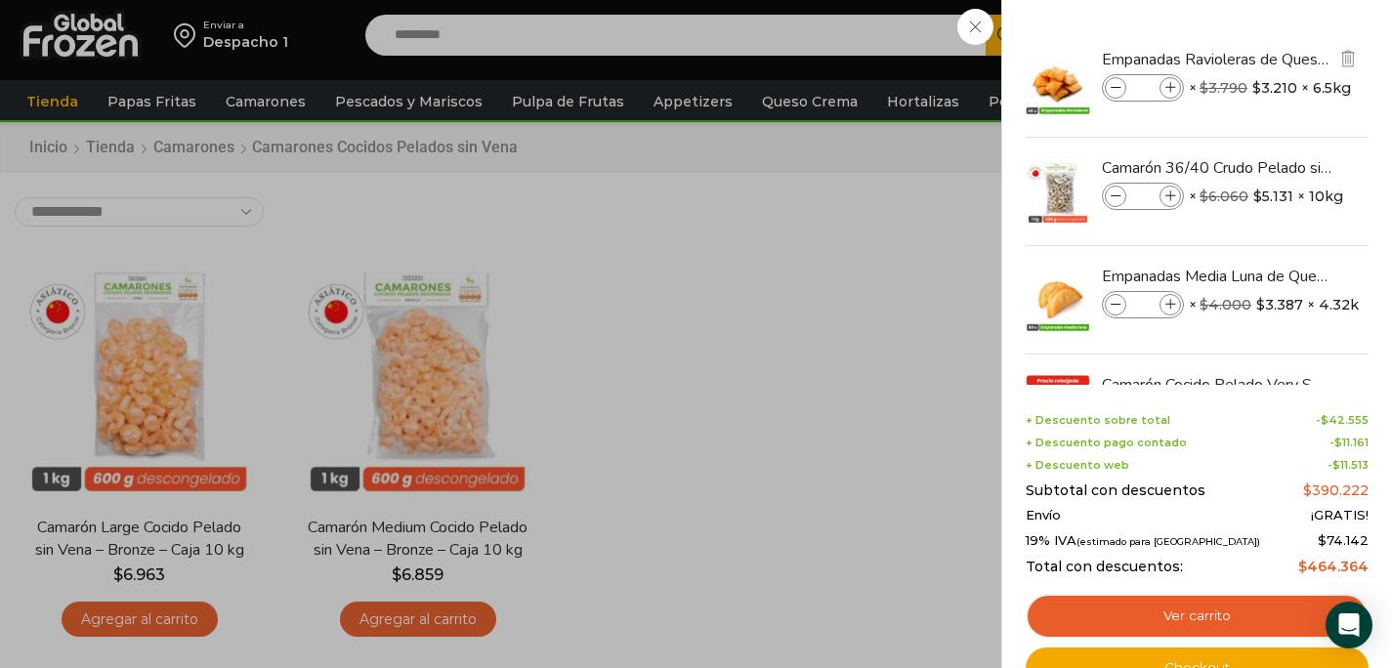
click at [1113, 89] on icon at bounding box center [1116, 88] width 11 height 11
type input "*"
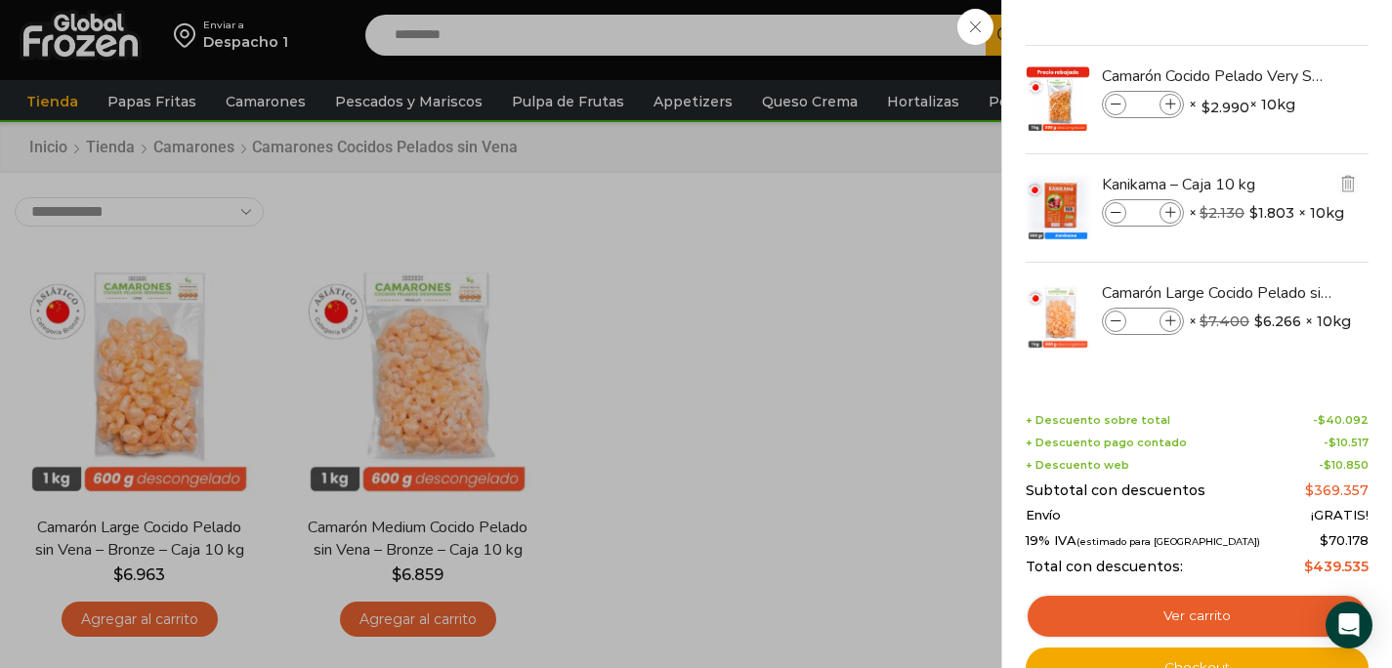
scroll to position [67, 0]
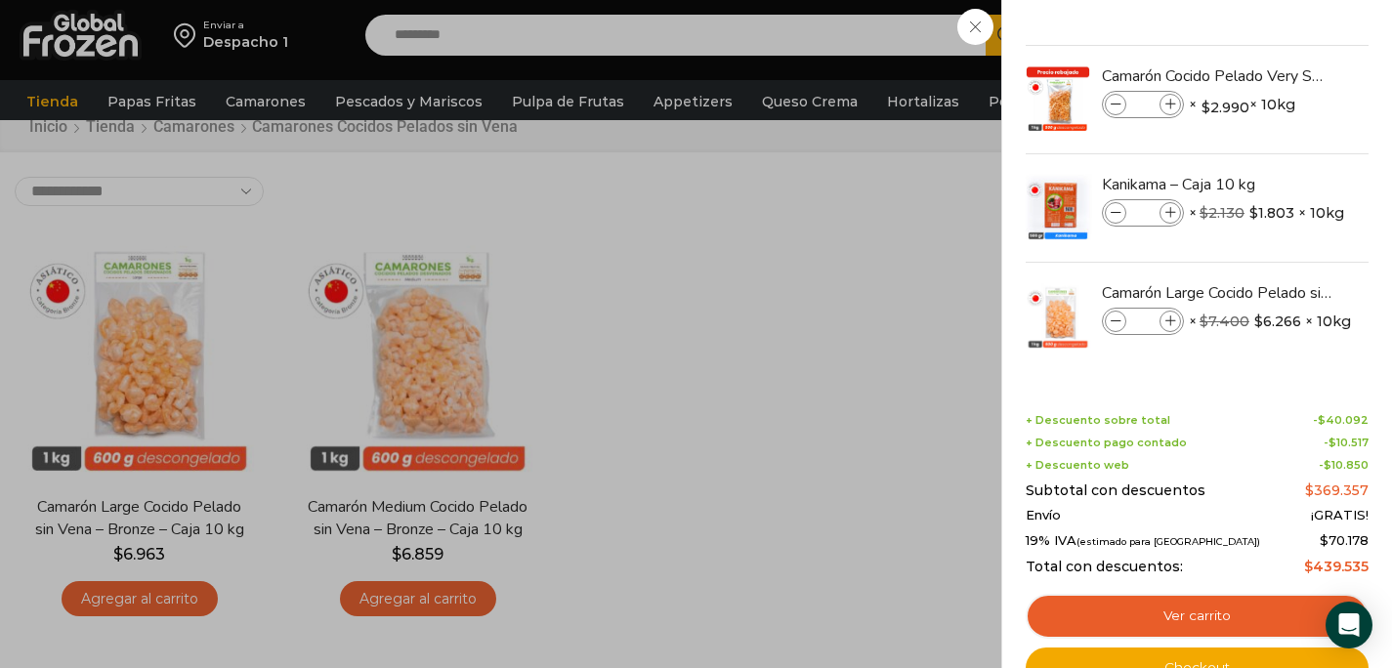
click at [1275, 59] on div "10 Carrito 10 10 Shopping Cart" at bounding box center [1324, 36] width 98 height 46
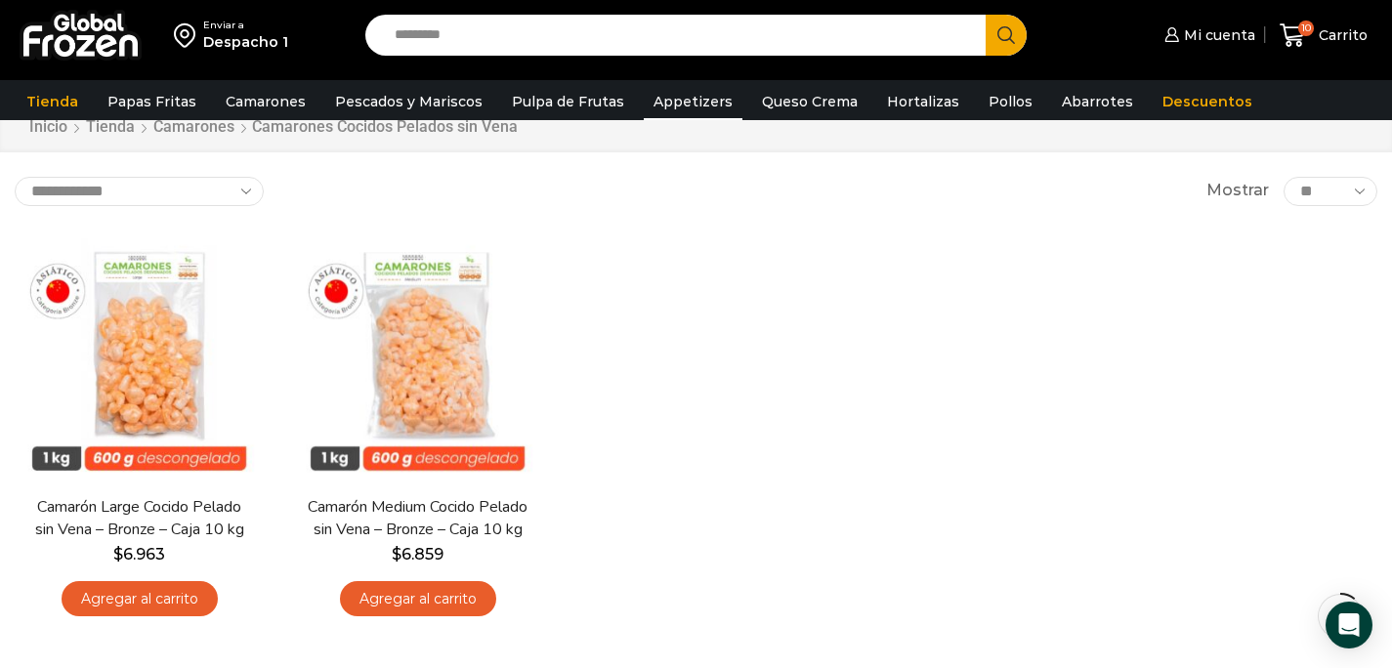
click at [652, 106] on link "Appetizers" at bounding box center [693, 101] width 99 height 37
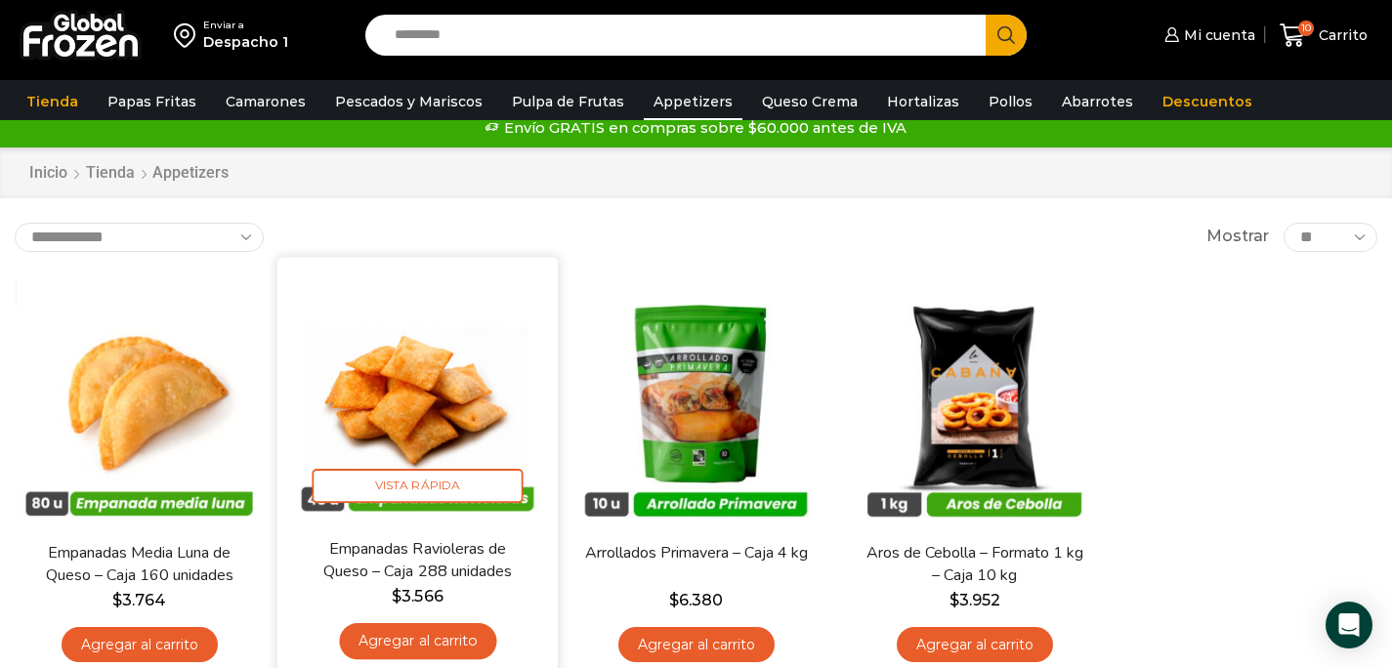
scroll to position [20, 0]
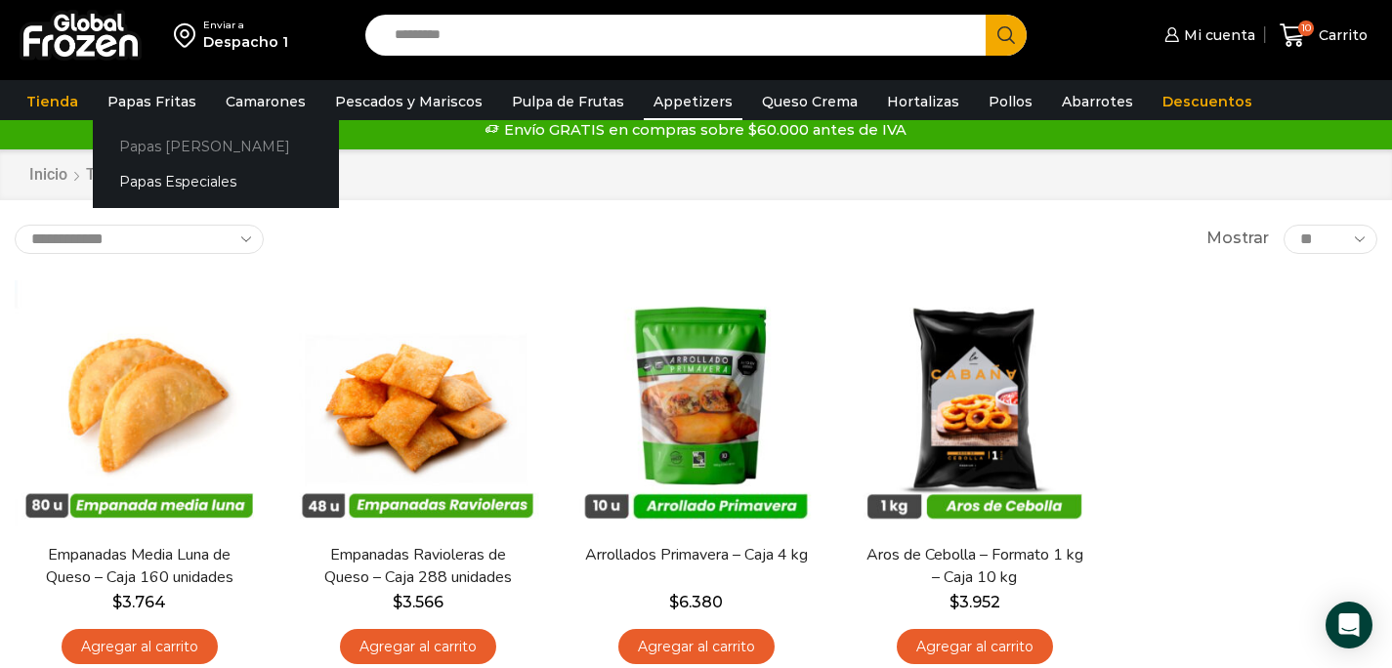
click at [167, 140] on link "Papas [PERSON_NAME]" at bounding box center [216, 146] width 246 height 36
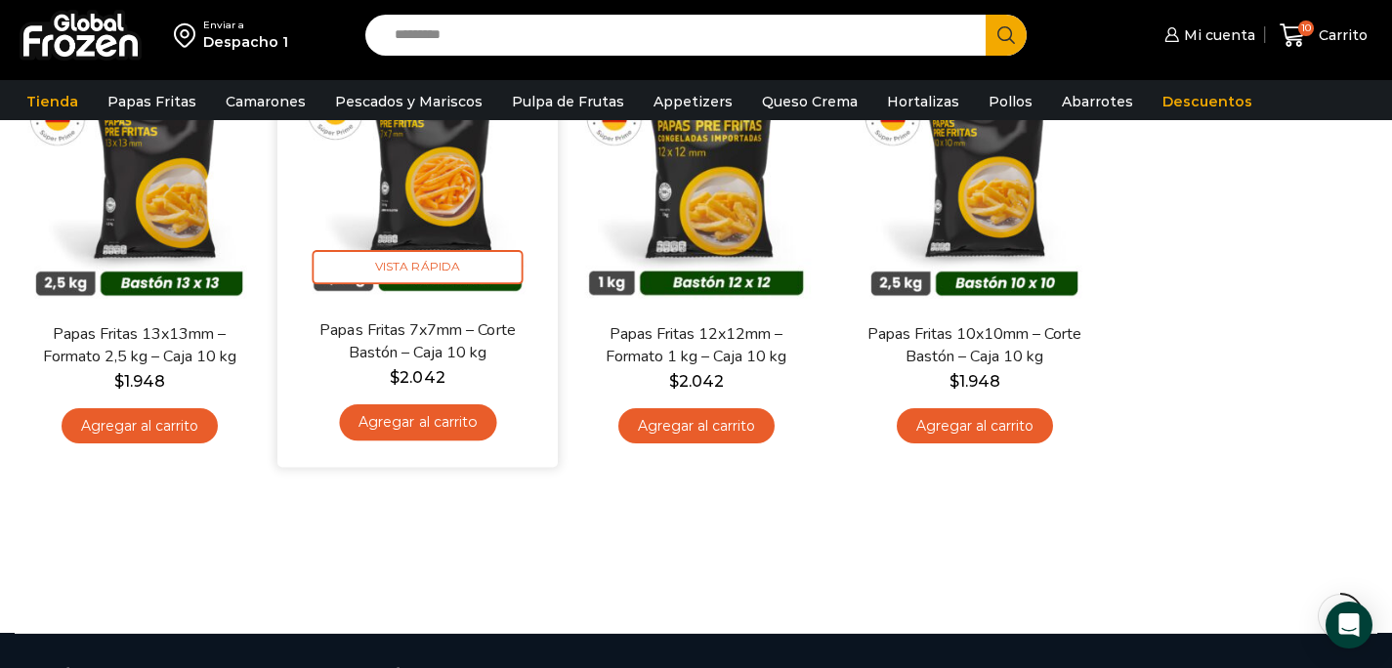
scroll to position [245, 0]
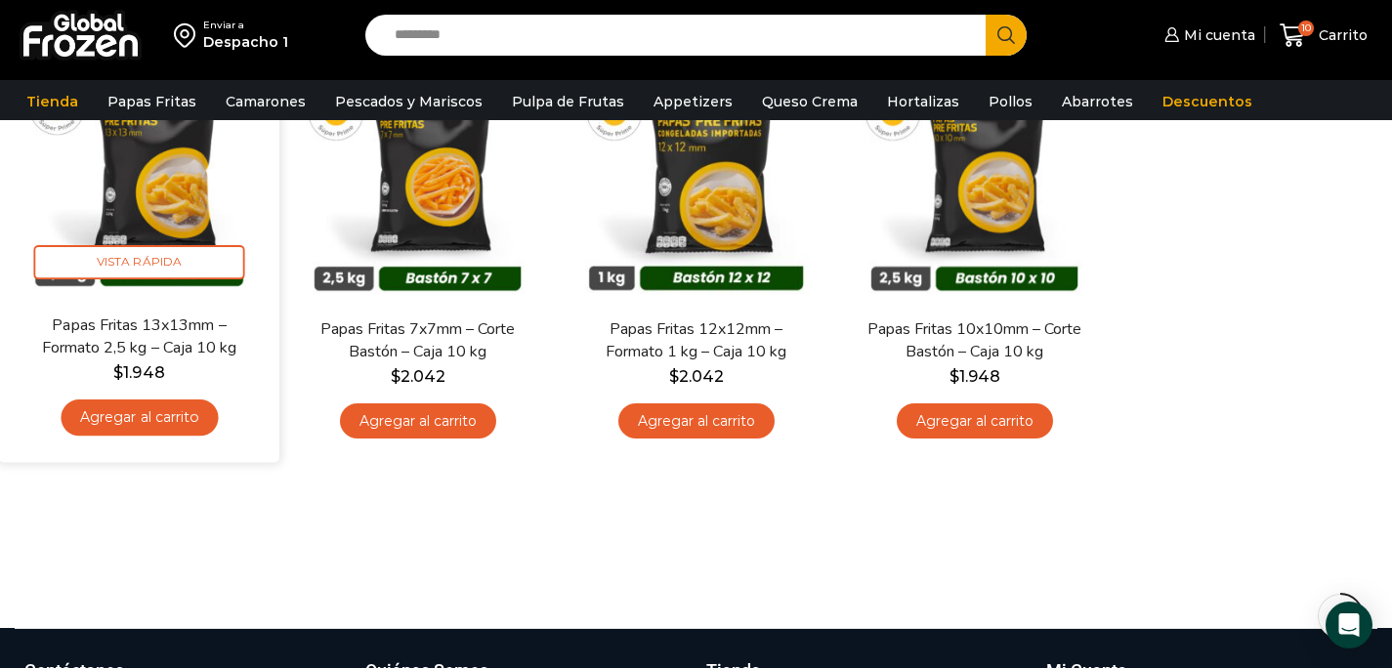
click at [175, 418] on link "Agregar al carrito" at bounding box center [139, 418] width 157 height 36
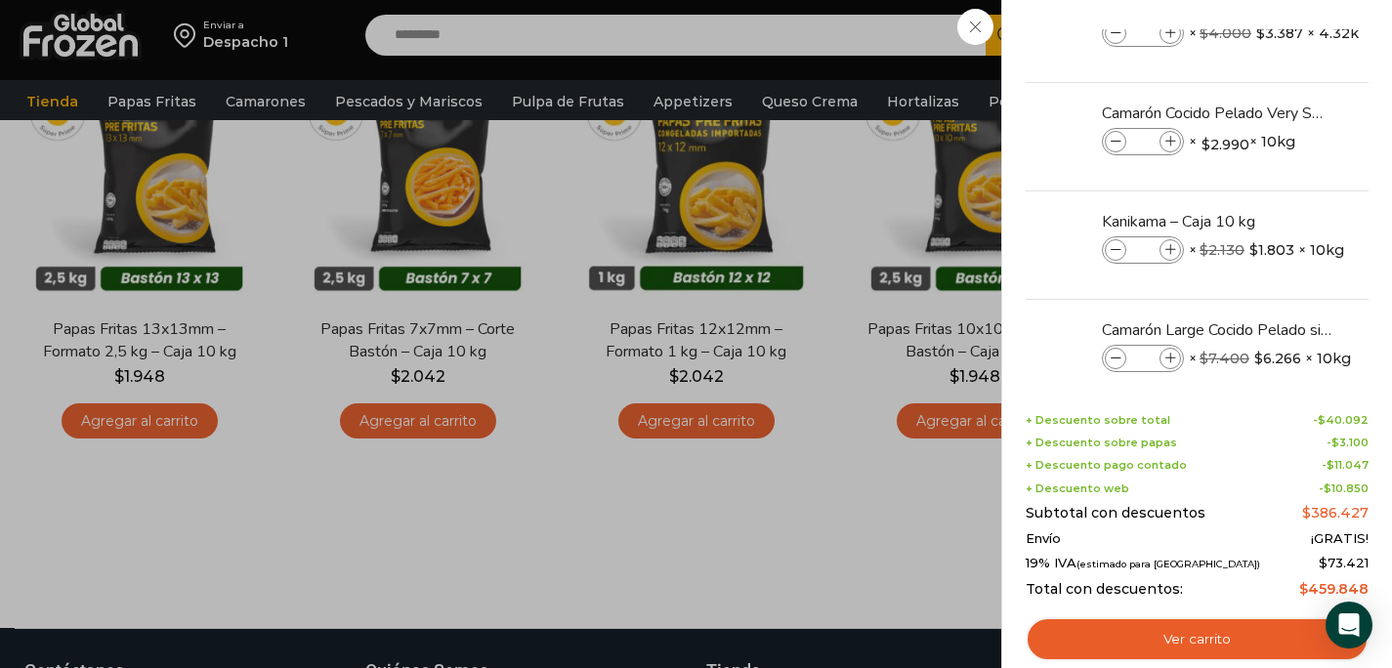
scroll to position [417, 0]
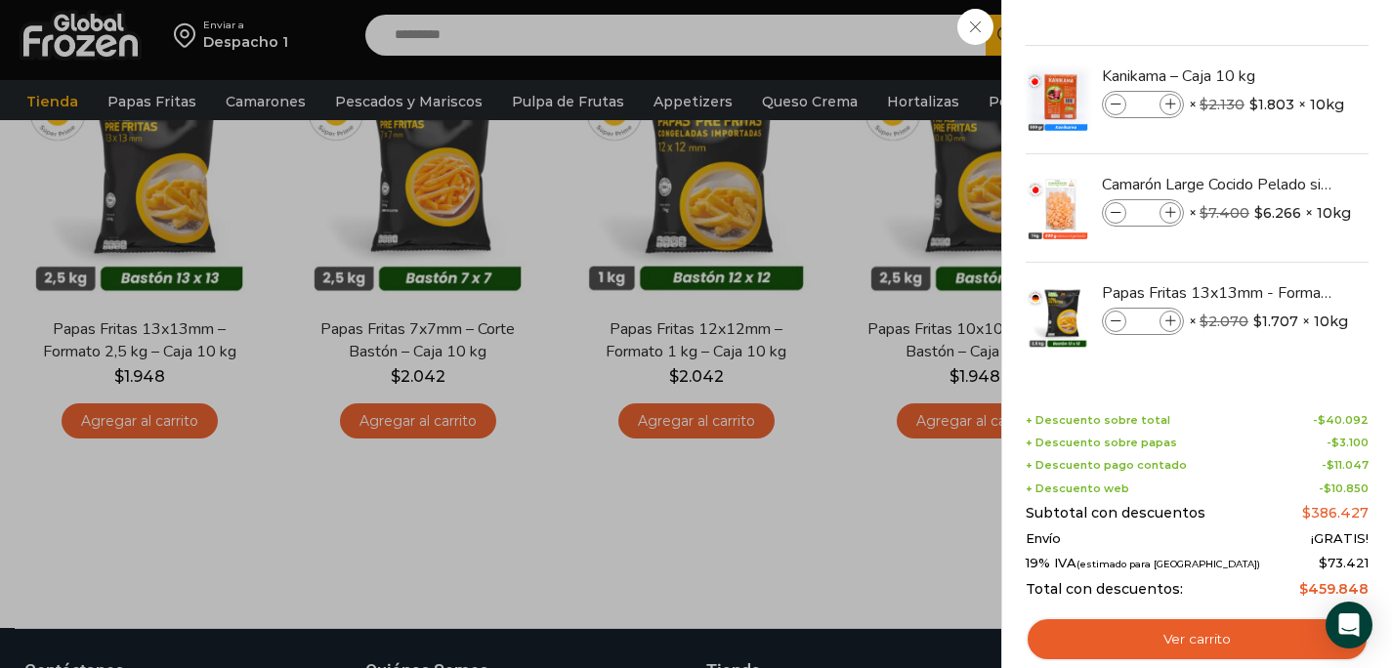
click at [1275, 59] on div "11 Carrito 11 11 Shopping Cart *" at bounding box center [1324, 36] width 98 height 46
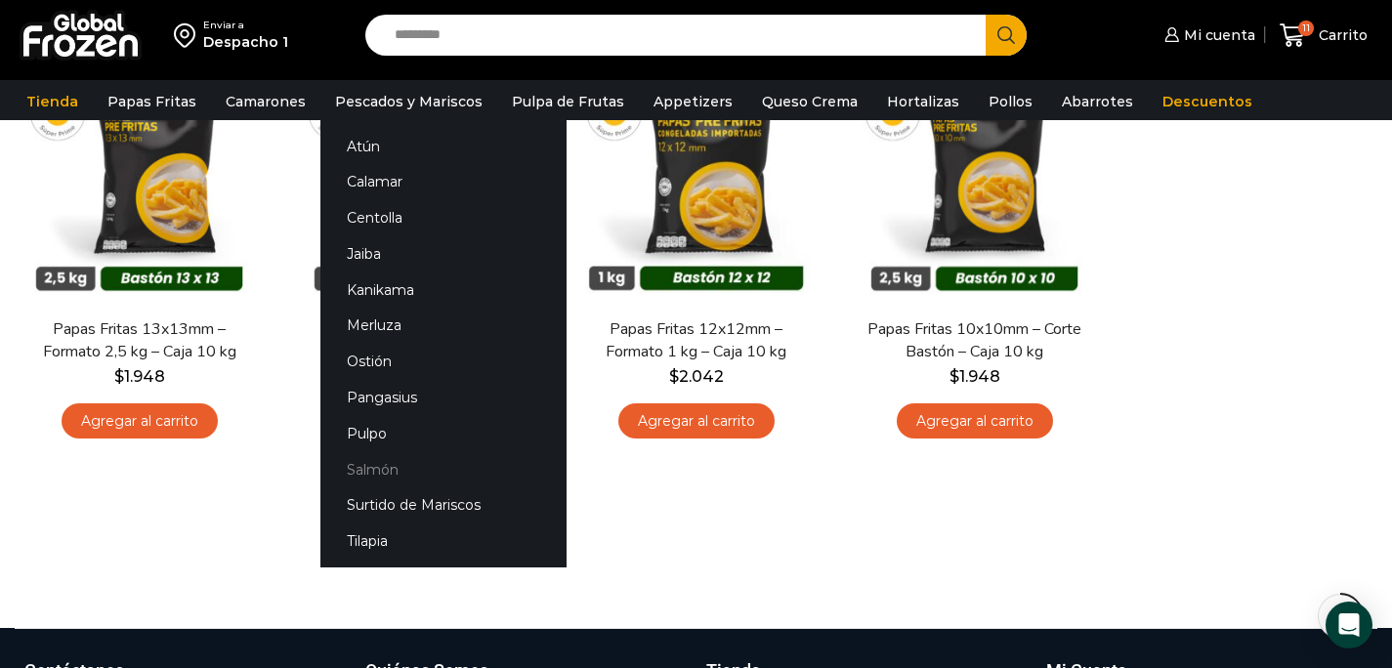
click at [373, 463] on link "Salmón" at bounding box center [443, 469] width 246 height 36
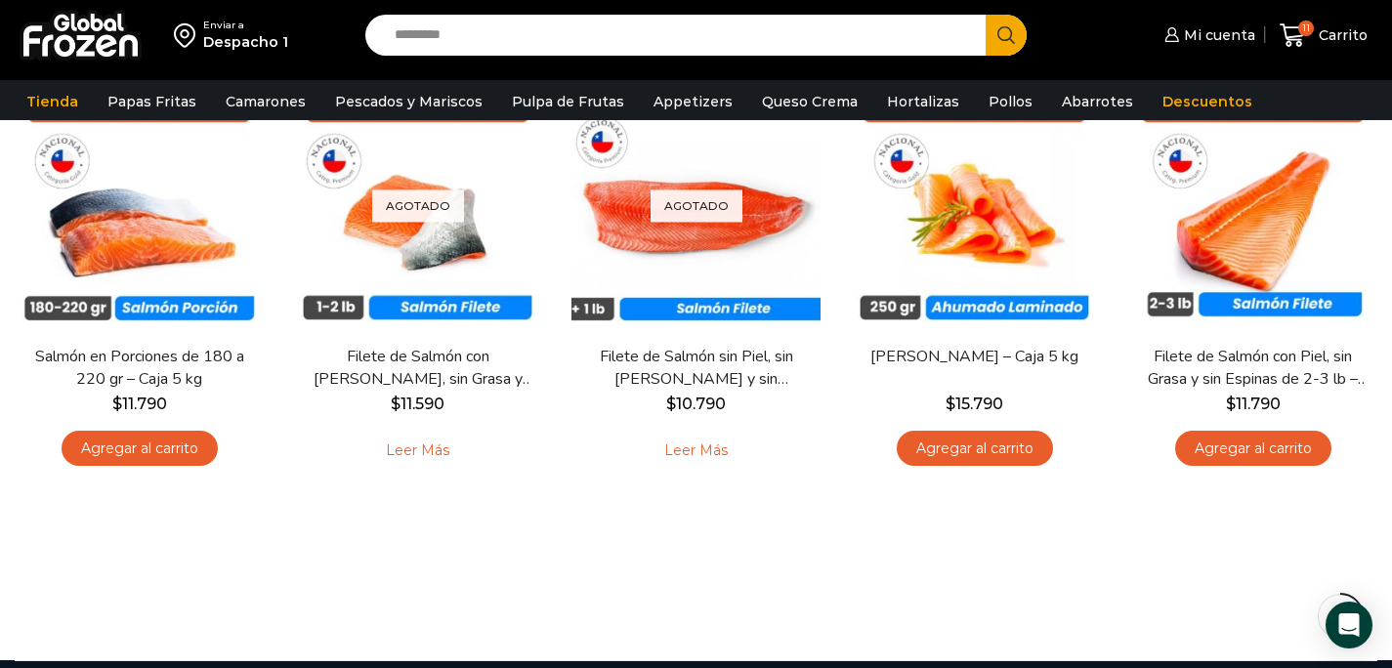
scroll to position [222, 0]
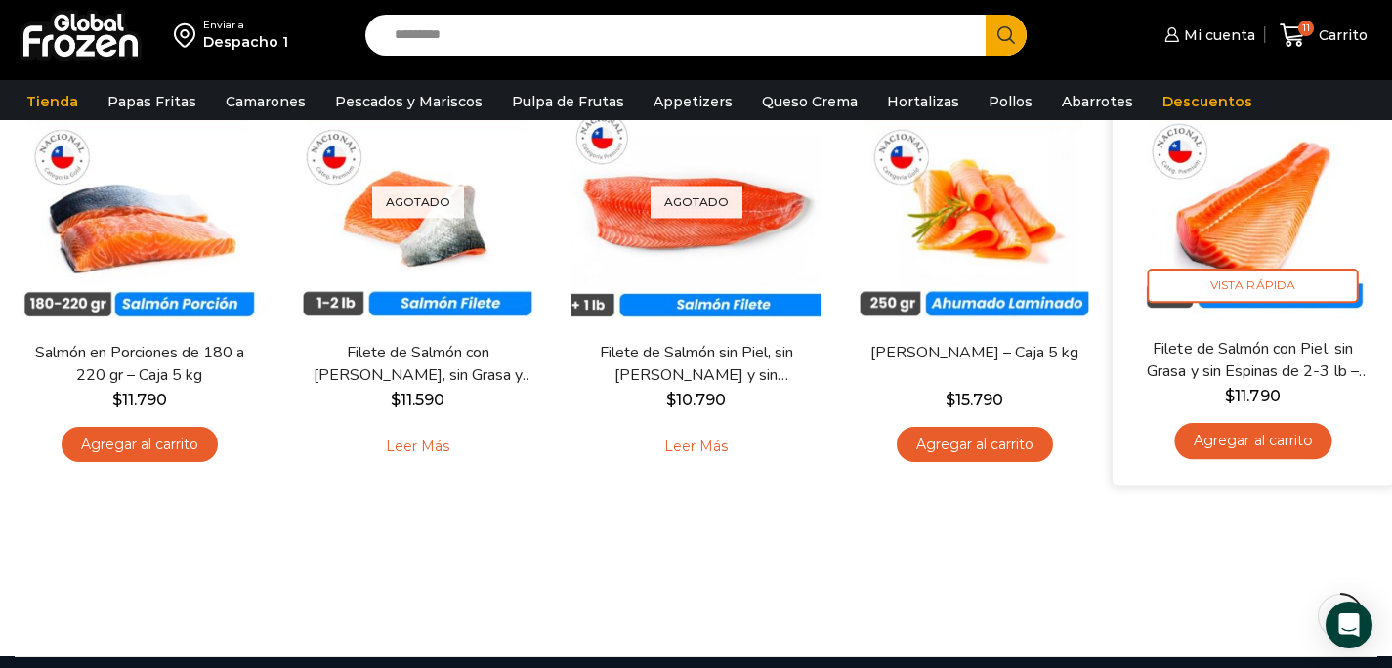
click at [1252, 451] on link "Agregar al carrito" at bounding box center [1252, 441] width 157 height 36
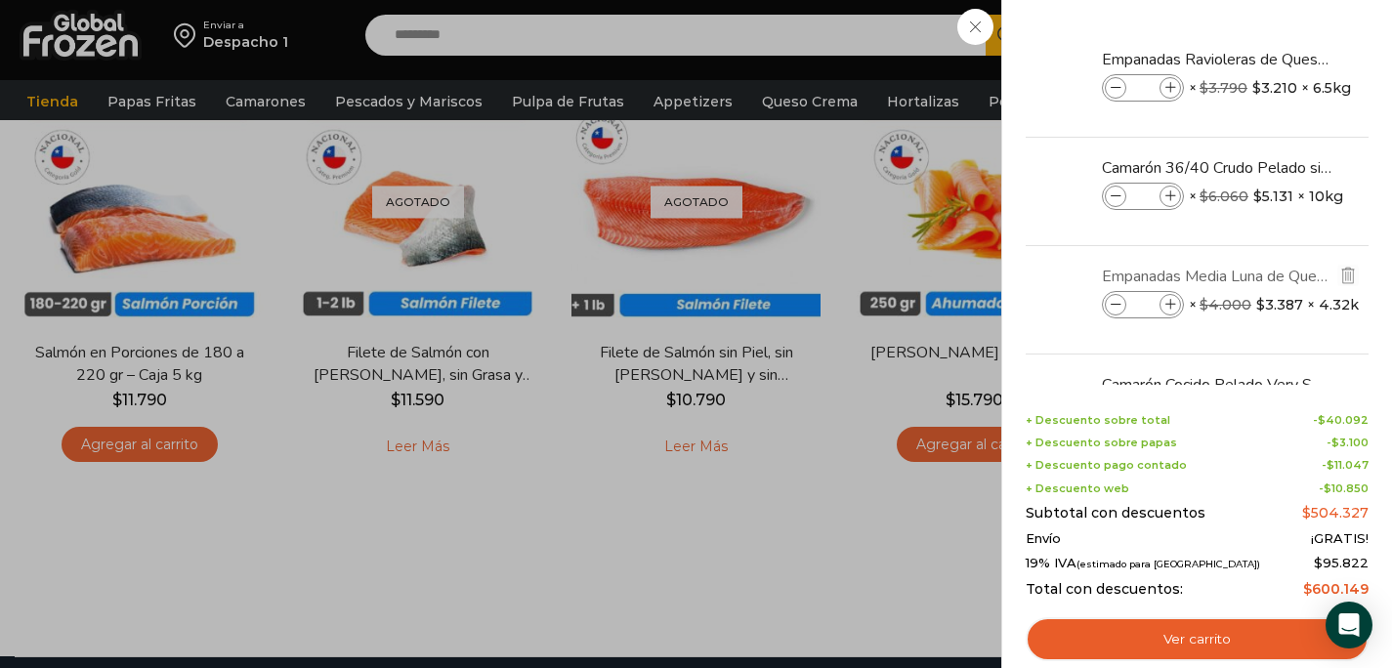
scroll to position [526, 0]
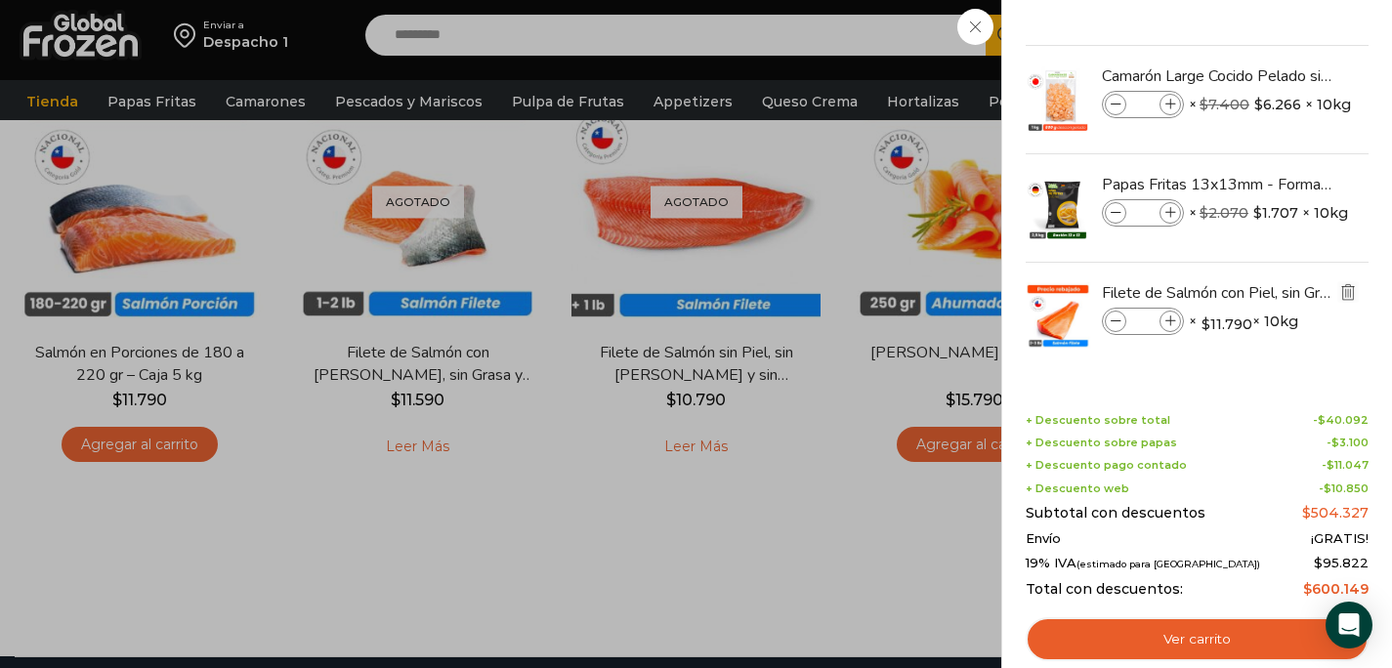
click at [1342, 294] on img "Eliminar Filete de Salmón con Piel, sin Grasa y sin Espinas de 2-3 lb - Premium…" at bounding box center [1348, 292] width 18 height 18
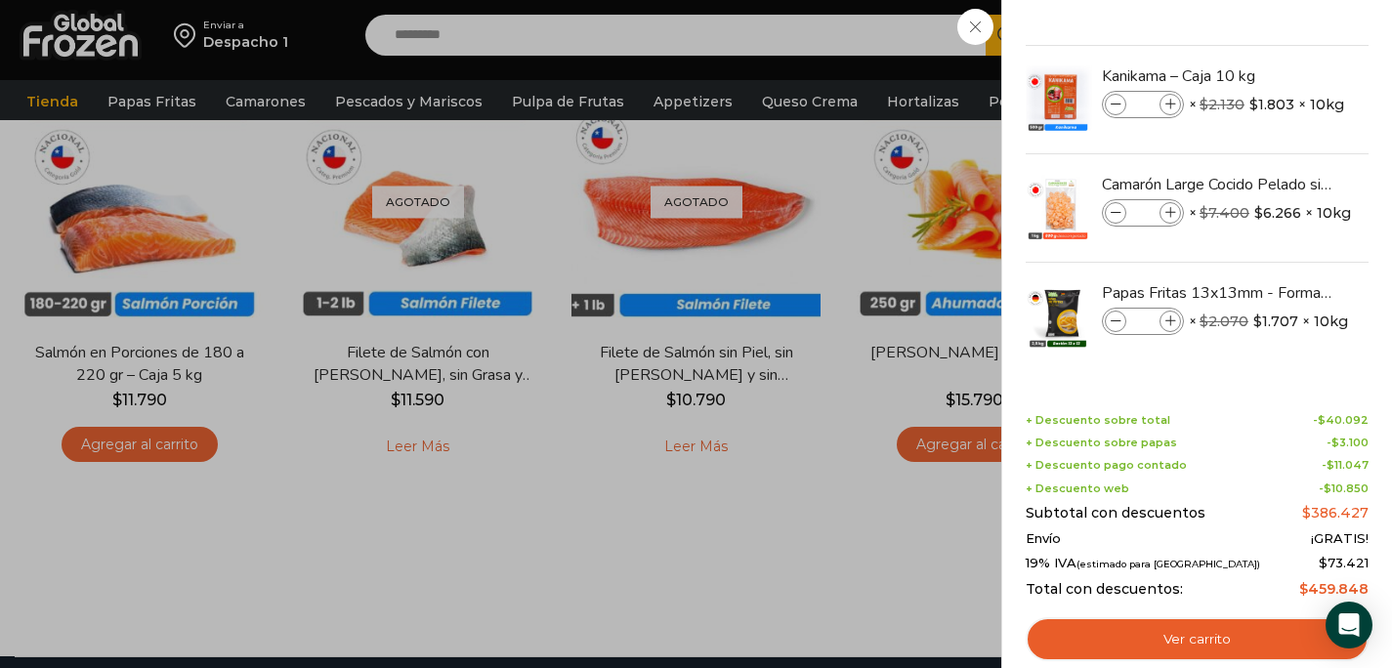
scroll to position [417, 0]
click at [1275, 59] on div "11 Carrito 11 11 Shopping Cart" at bounding box center [1324, 36] width 98 height 46
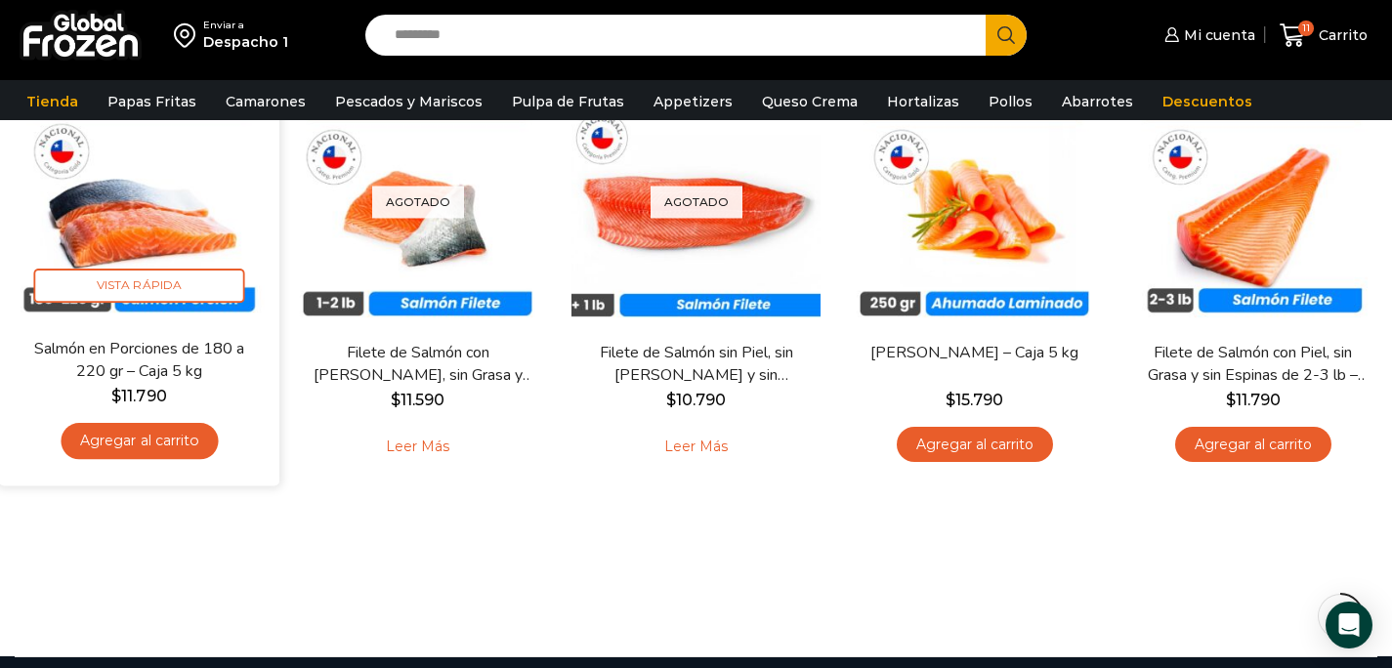
click at [166, 444] on link "Agregar al carrito" at bounding box center [139, 441] width 157 height 36
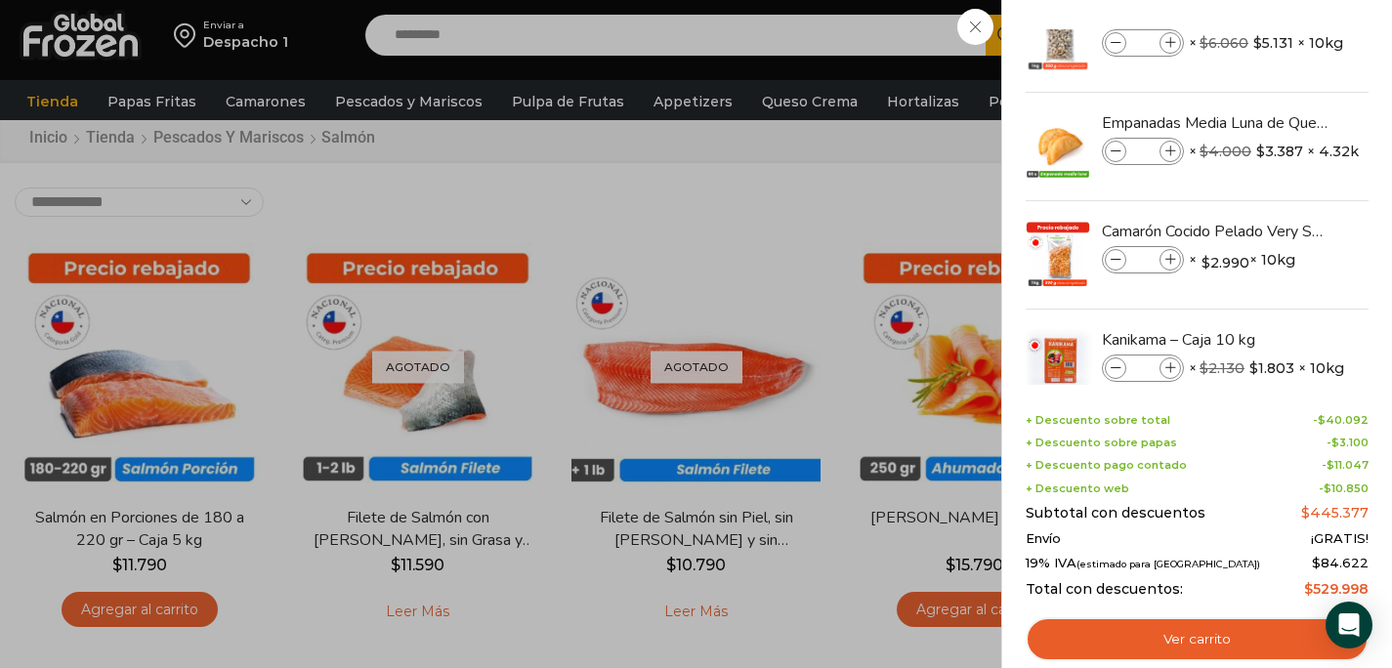
scroll to position [526, 0]
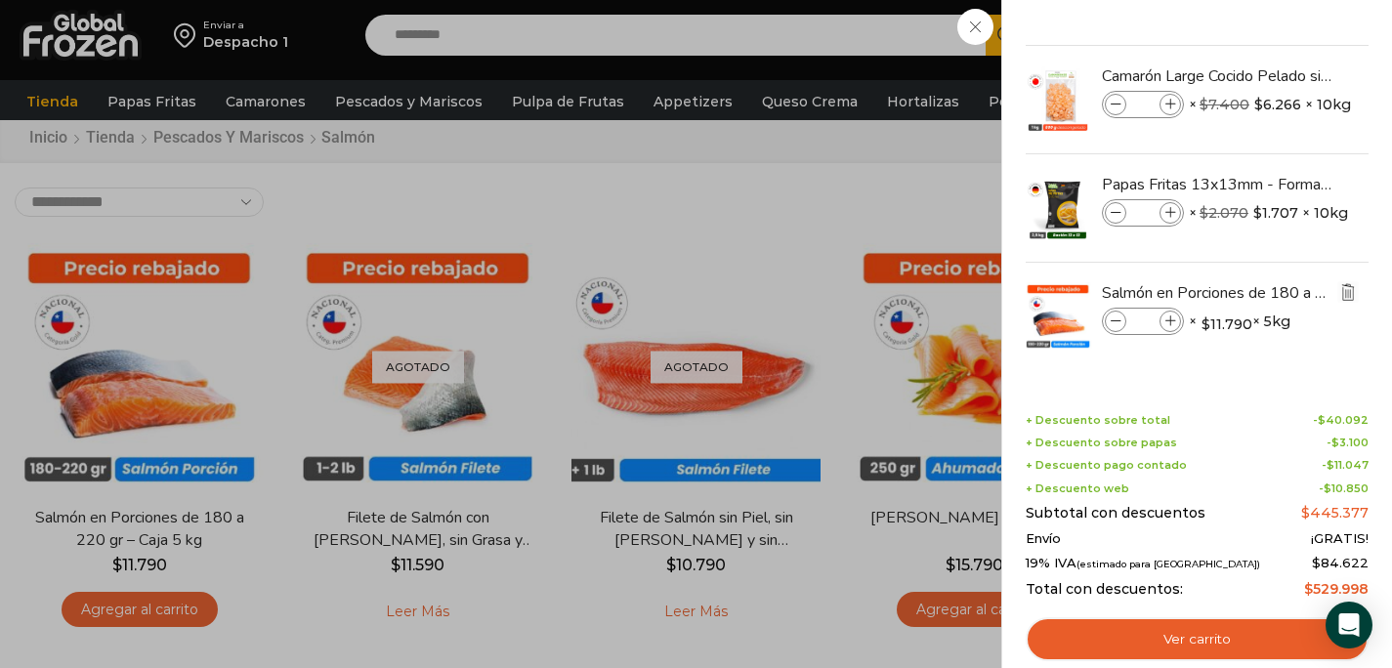
click at [1344, 295] on img "Eliminar Salmón en Porciones de 180 a 220 gr - Caja 5 kg del carrito" at bounding box center [1348, 292] width 18 height 18
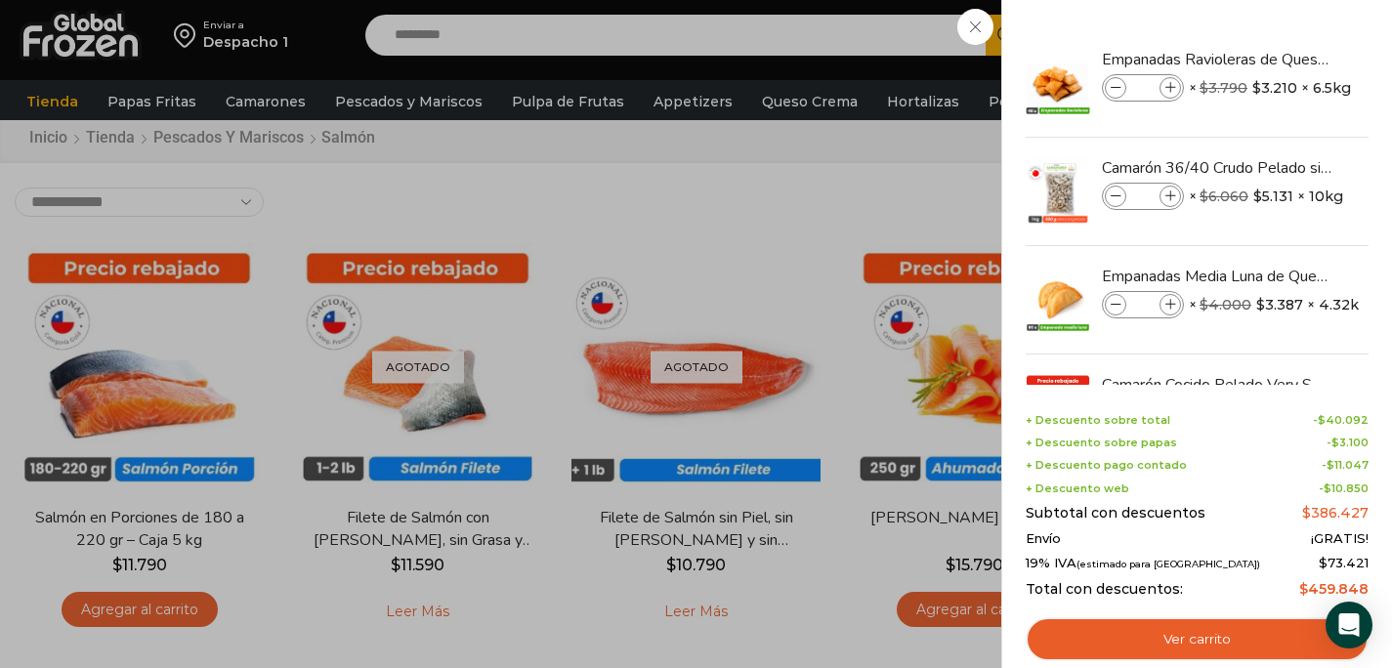
scroll to position [417, 0]
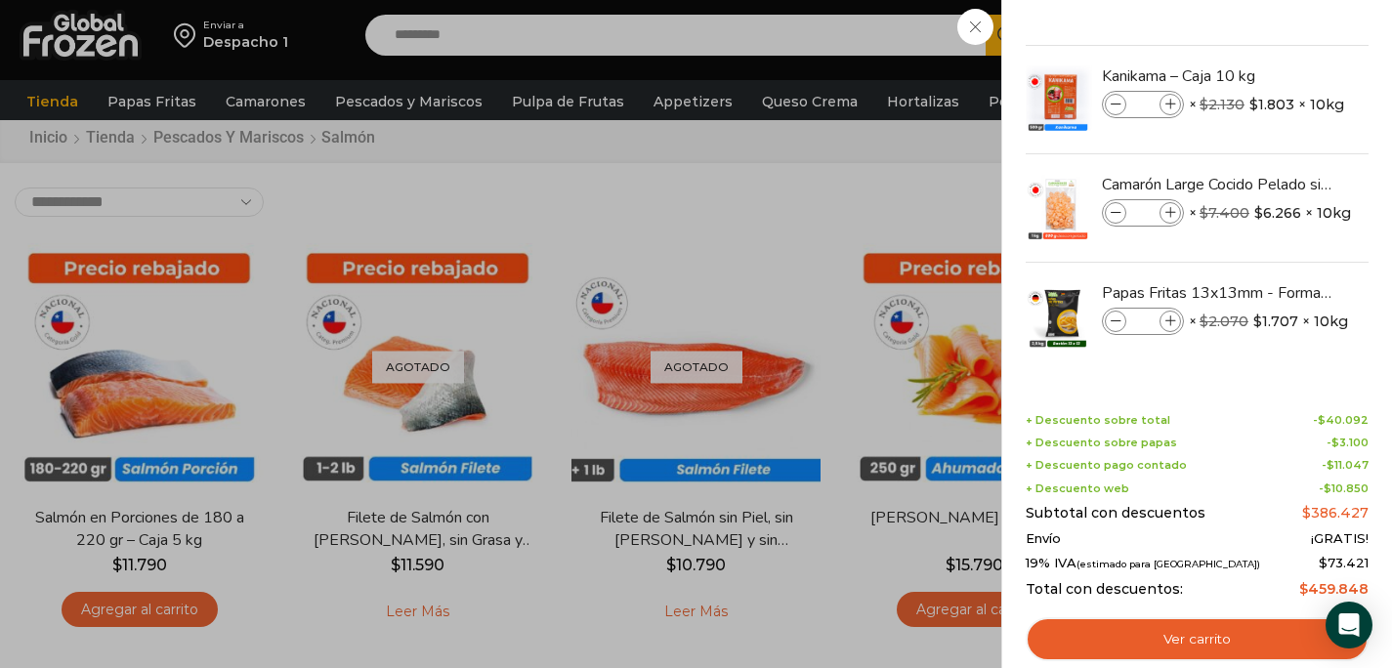
click at [1275, 59] on div "11 Carrito 11 11 Shopping Cart" at bounding box center [1324, 36] width 98 height 46
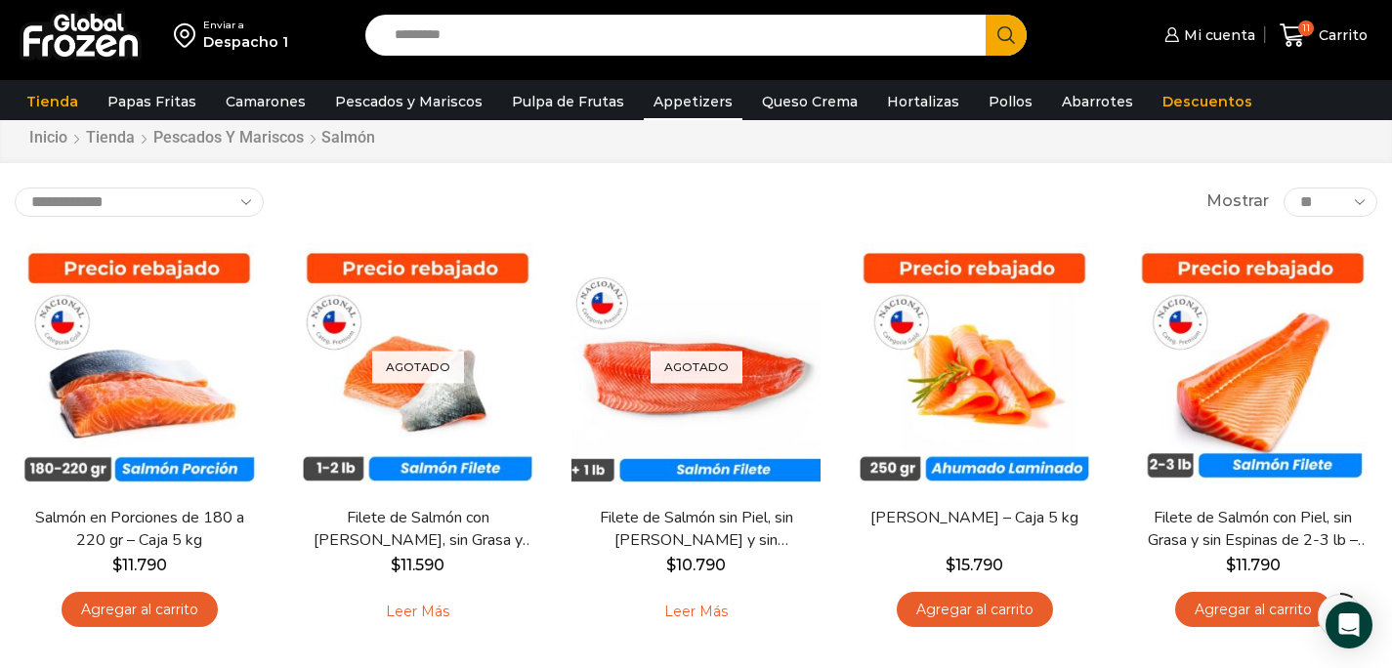
click at [682, 98] on link "Appetizers" at bounding box center [693, 101] width 99 height 37
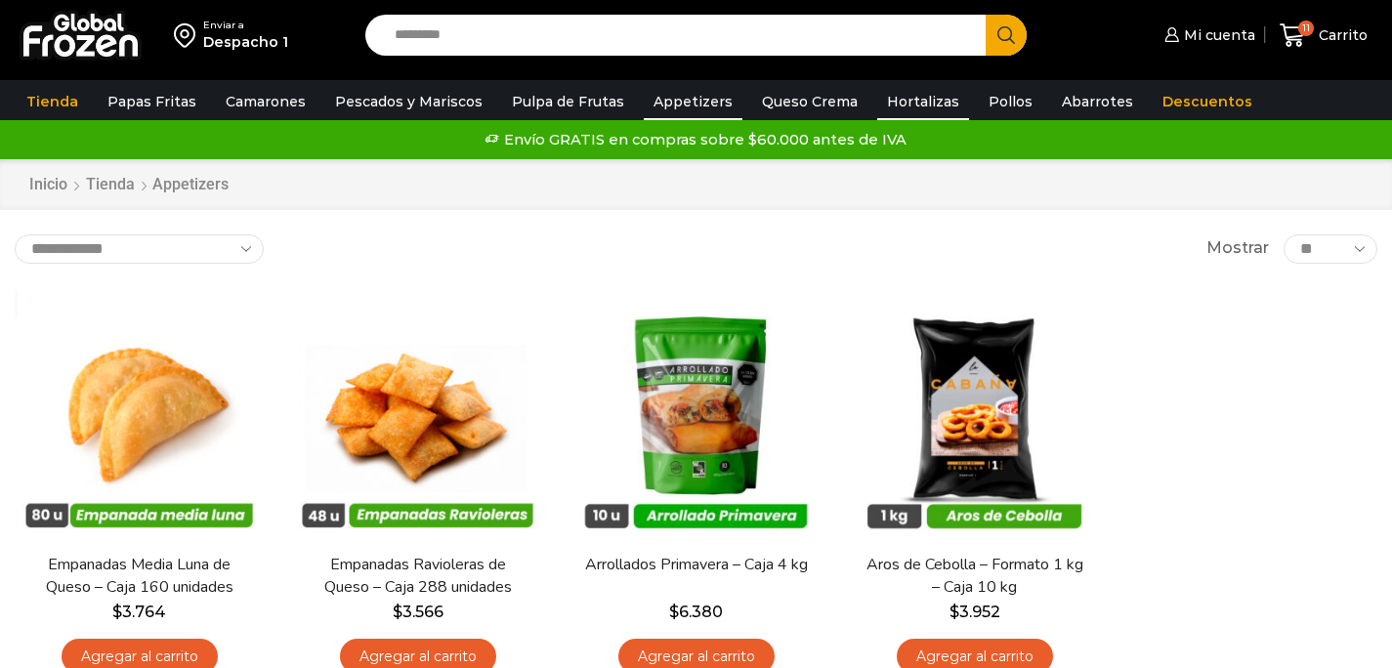
click at [905, 110] on link "Hortalizas" at bounding box center [923, 101] width 92 height 37
click at [979, 104] on link "Pollos" at bounding box center [1010, 101] width 63 height 37
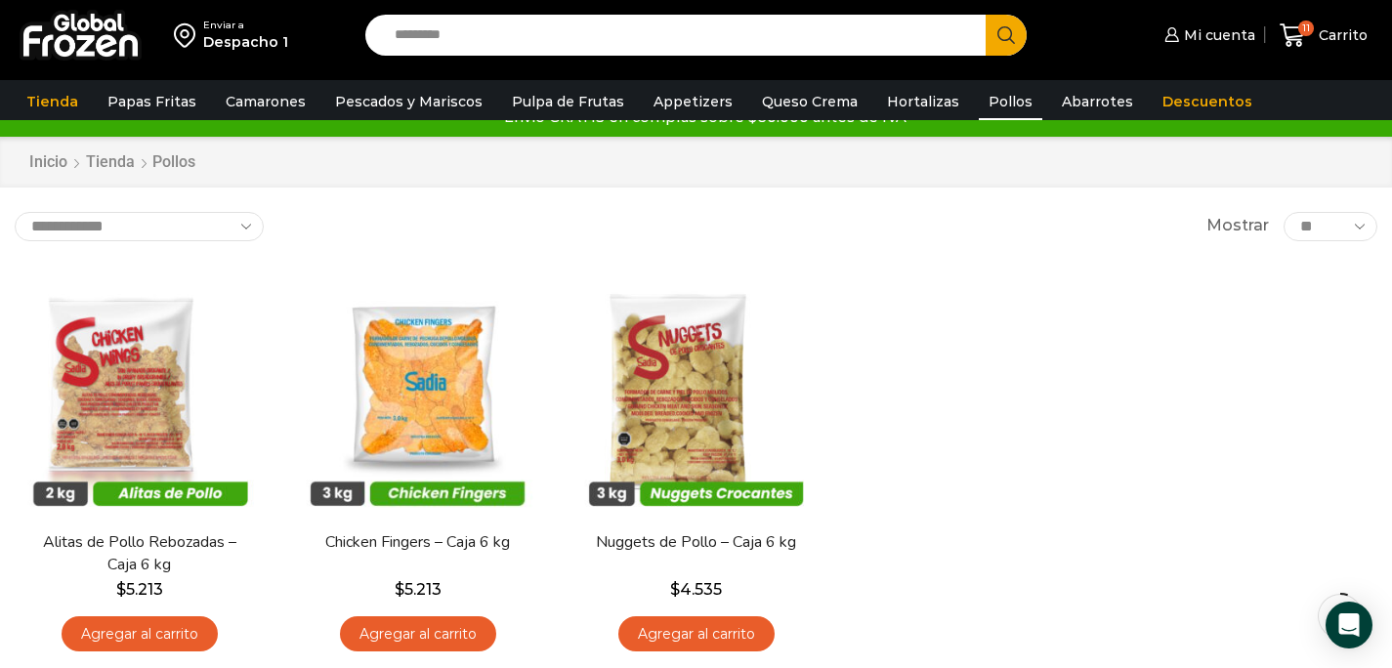
scroll to position [33, 0]
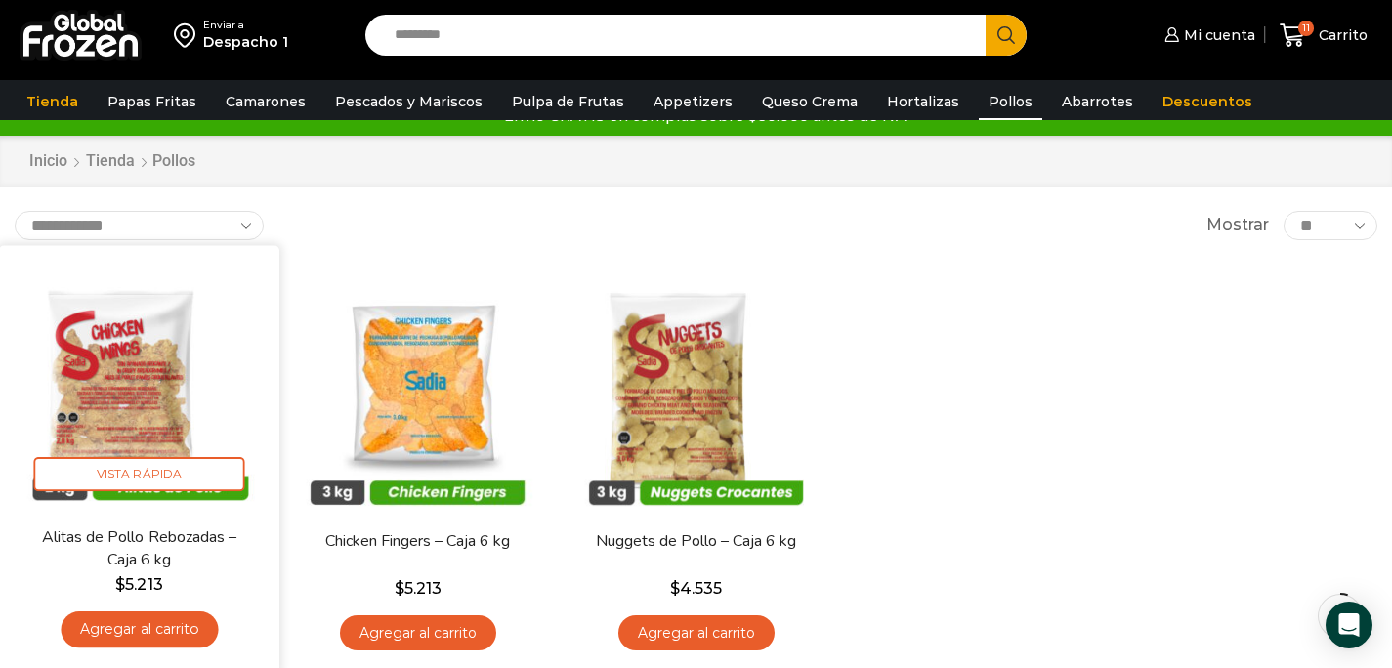
click at [176, 635] on link "Agregar al carrito" at bounding box center [139, 629] width 157 height 36
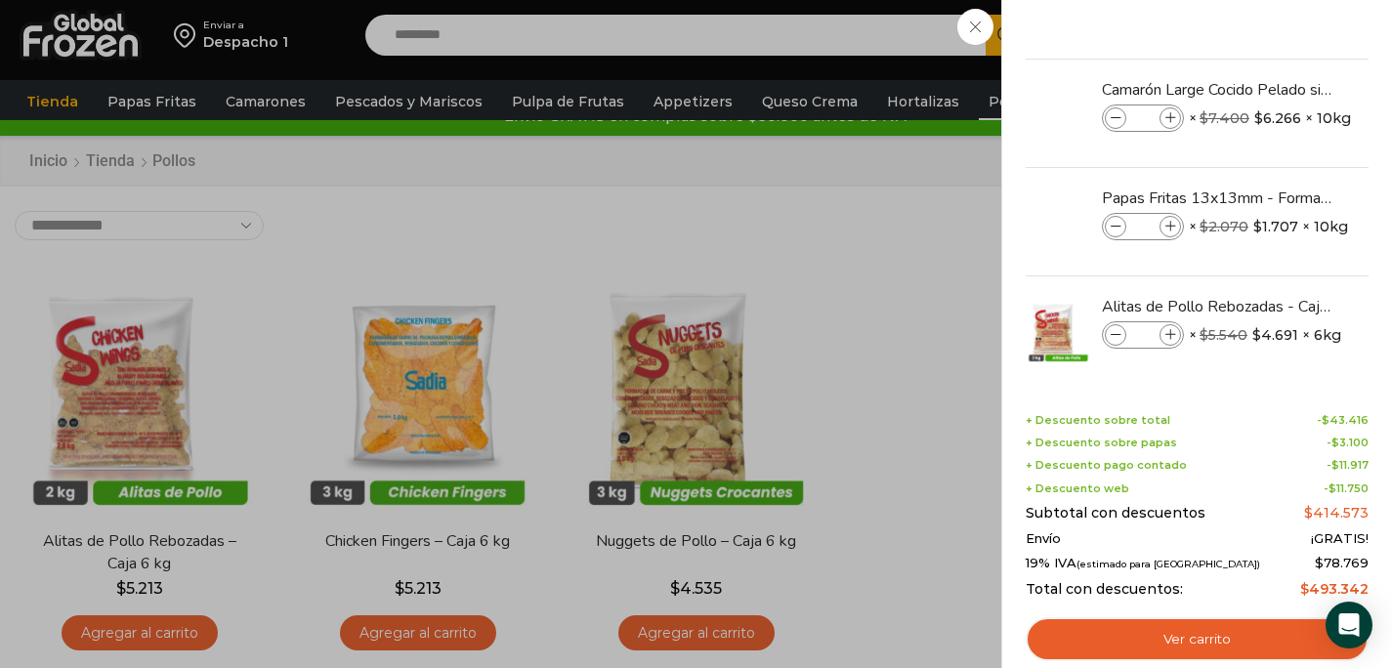
scroll to position [526, 0]
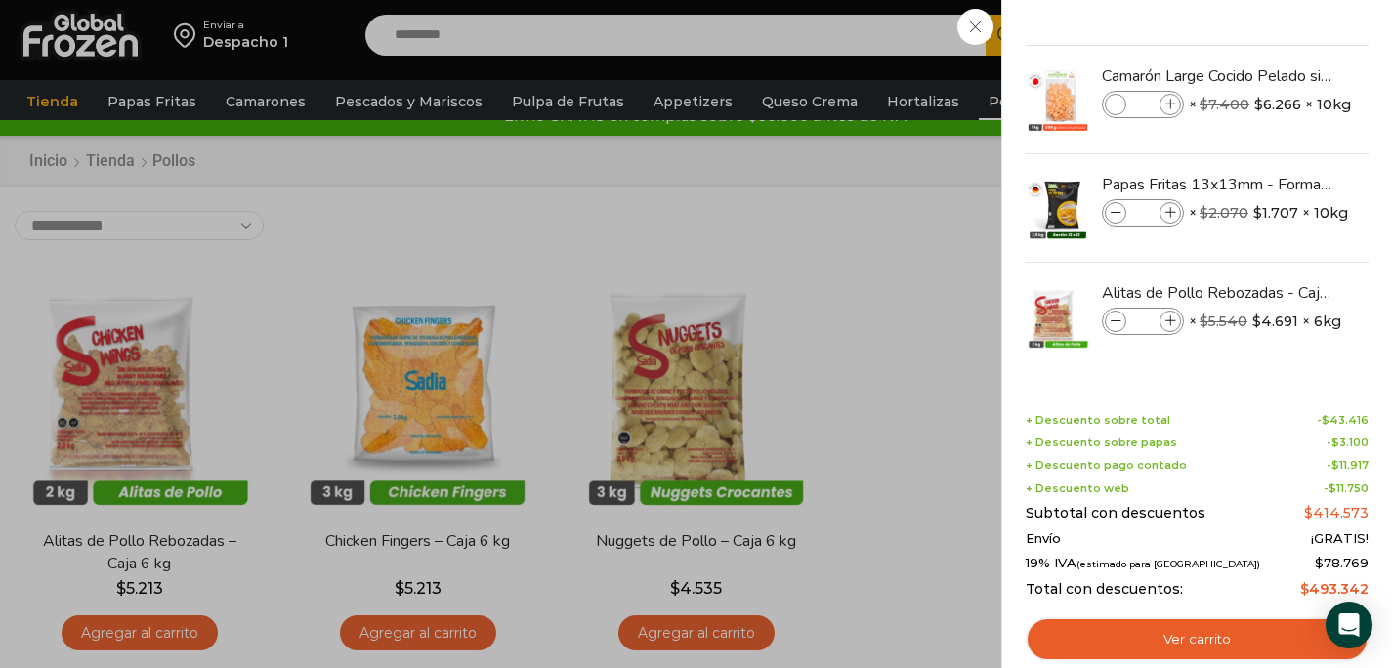
click at [1275, 59] on div "12 [GEOGRAPHIC_DATA] 12 12 Shopping Cart *" at bounding box center [1324, 36] width 98 height 46
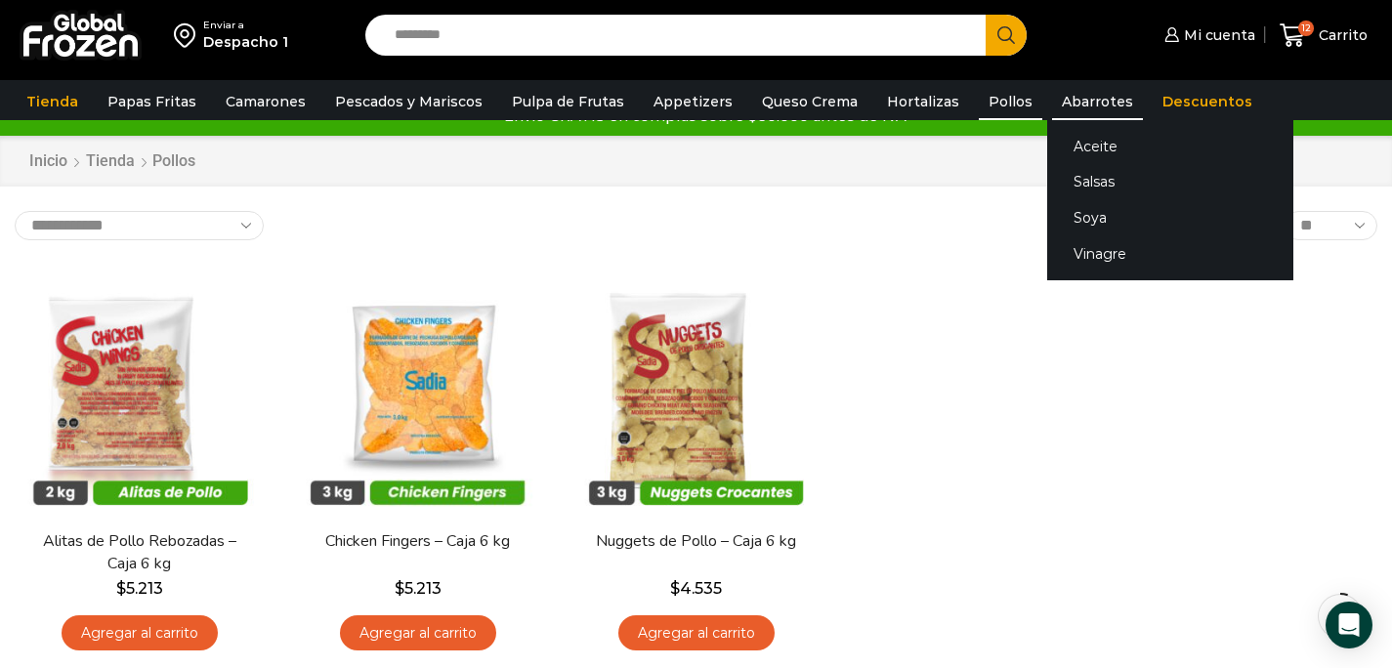
click at [1058, 97] on link "Abarrotes" at bounding box center [1097, 101] width 91 height 37
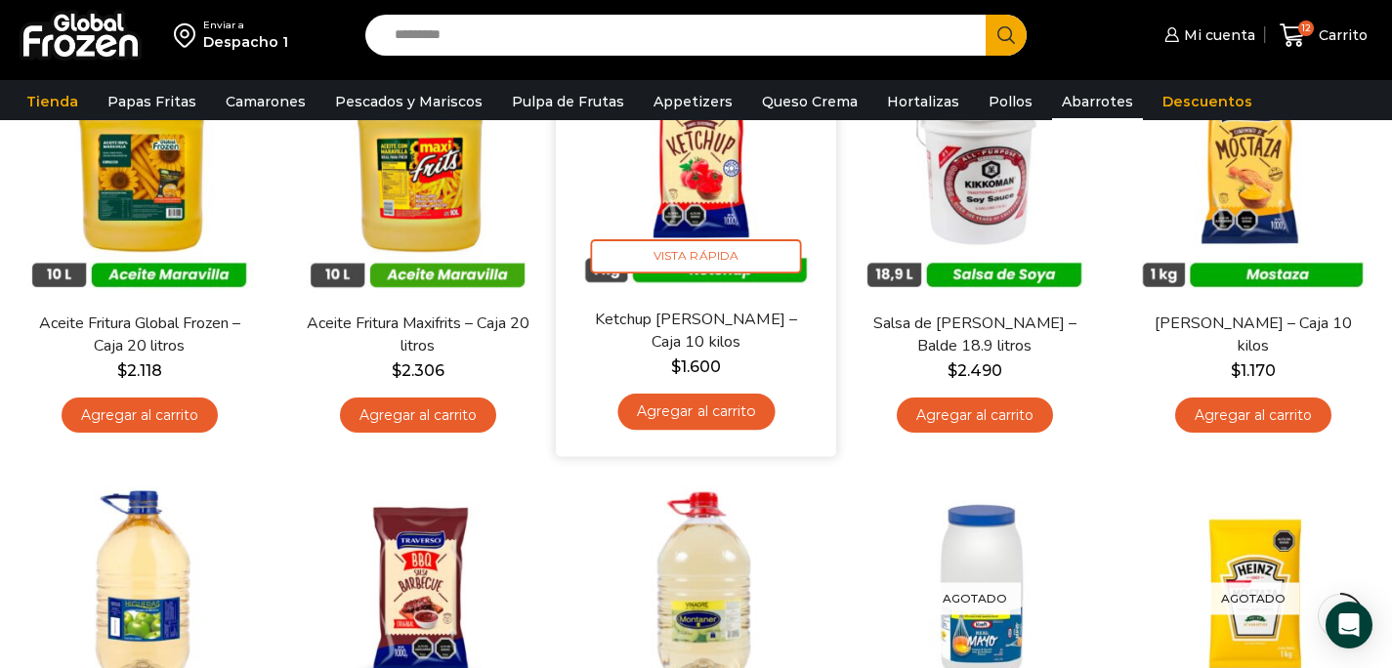
scroll to position [266, 0]
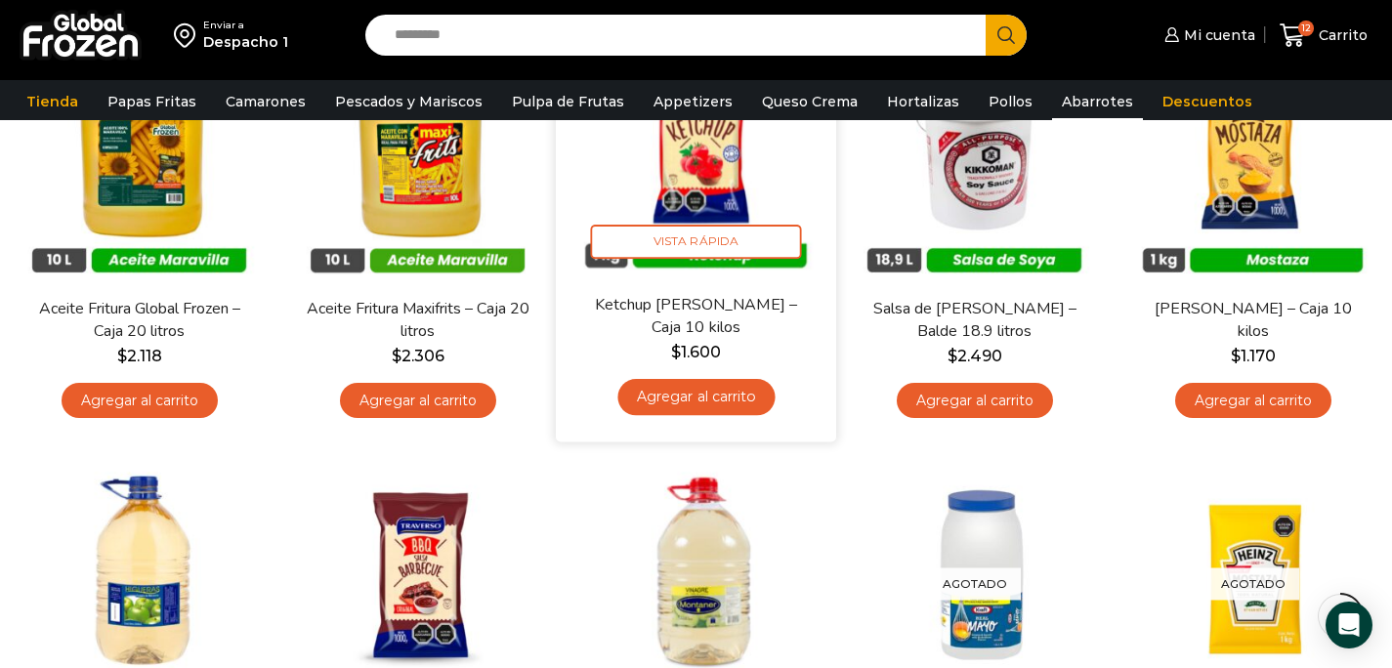
click at [737, 394] on link "Agregar al carrito" at bounding box center [695, 397] width 157 height 36
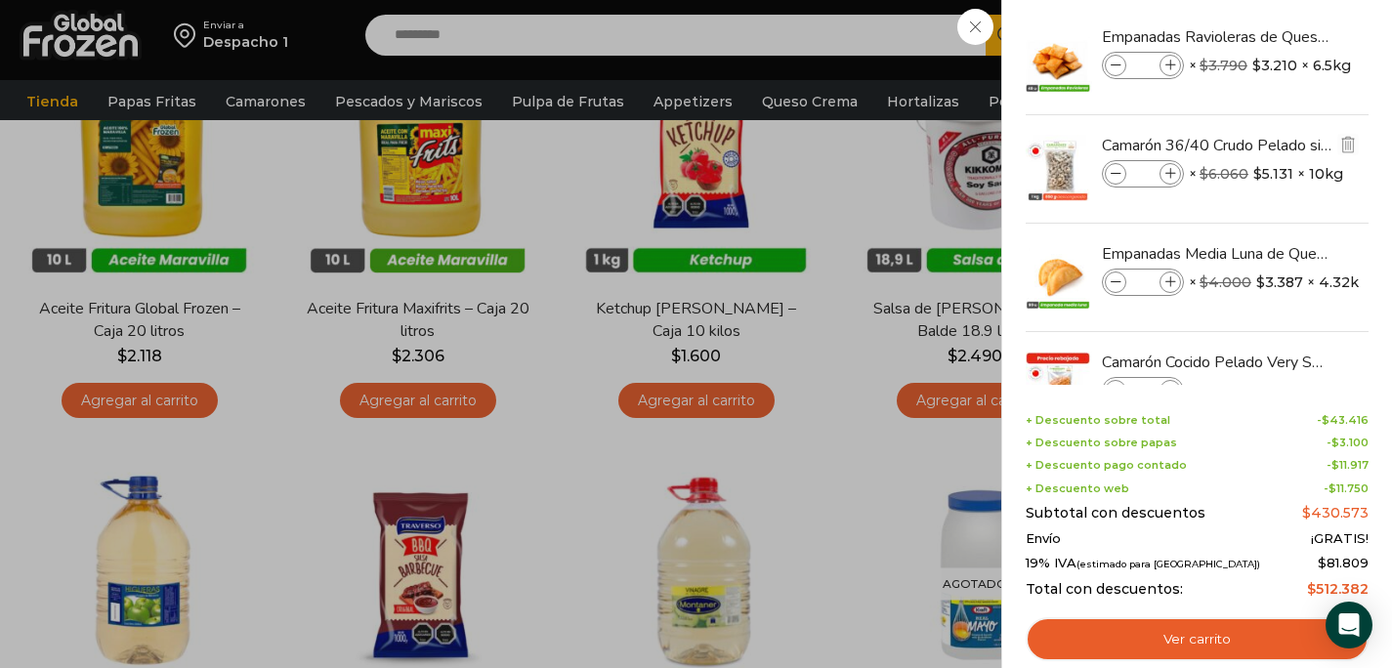
scroll to position [25, 0]
